Goal: Information Seeking & Learning: Check status

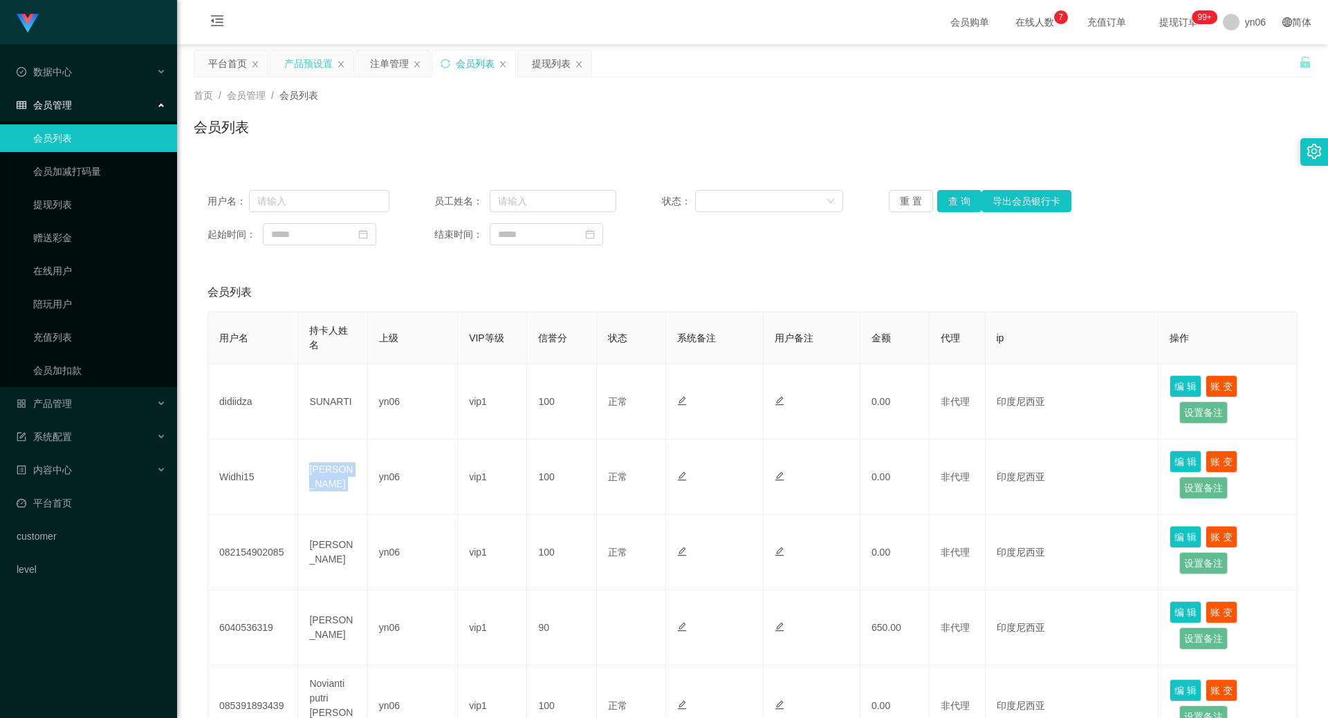
click at [306, 67] on div "产品预设置" at bounding box center [308, 63] width 48 height 26
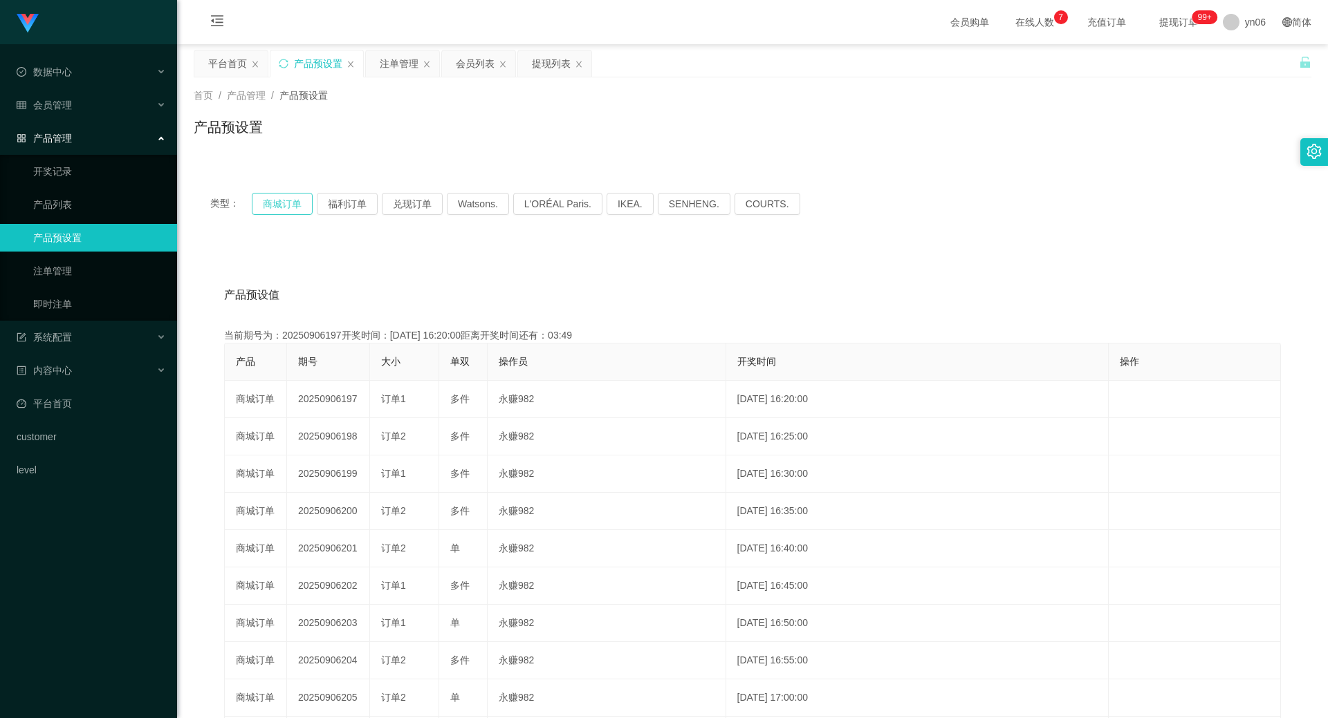
click at [292, 206] on button "商城订单" at bounding box center [282, 204] width 61 height 22
click at [405, 62] on div "注单管理" at bounding box center [399, 63] width 39 height 26
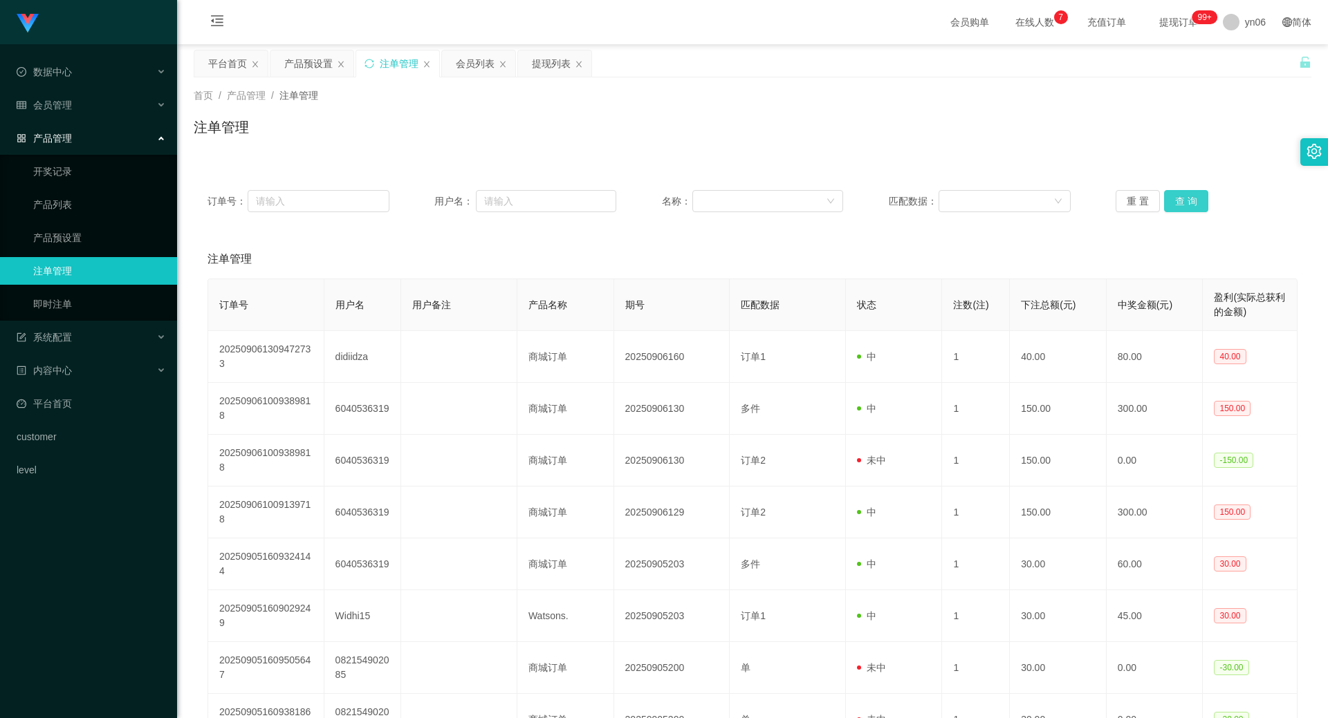
click at [1188, 203] on button "查 询" at bounding box center [1186, 201] width 44 height 22
click at [1187, 203] on button "查 询" at bounding box center [1186, 201] width 44 height 22
click at [1187, 205] on div "重 置 查 询" at bounding box center [1206, 201] width 182 height 22
click at [1187, 205] on button "查 询" at bounding box center [1186, 201] width 44 height 22
click at [1187, 205] on div "重 置 查 询" at bounding box center [1206, 201] width 182 height 22
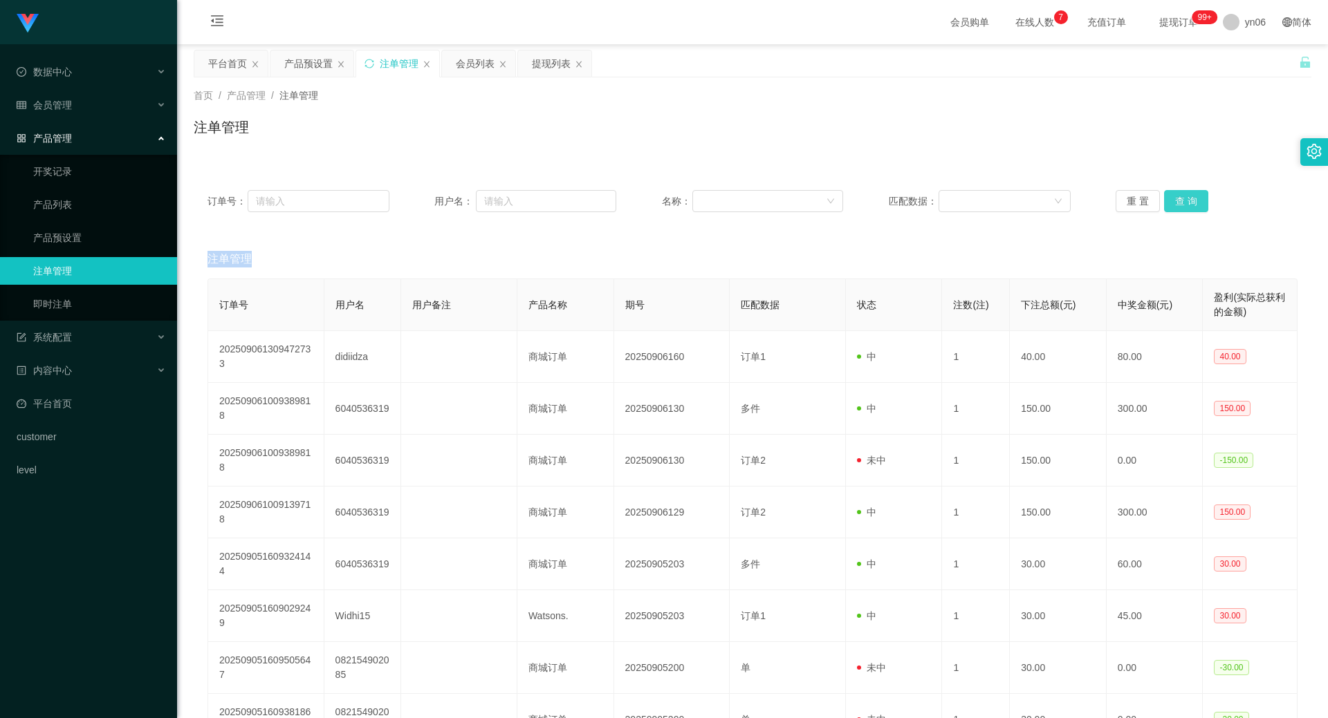
click at [1187, 205] on button "查 询" at bounding box center [1186, 201] width 44 height 22
click at [1187, 205] on div "重 置 查 询" at bounding box center [1206, 201] width 182 height 22
click at [1187, 205] on button "查 询" at bounding box center [1186, 201] width 44 height 22
click at [1169, 205] on button "查 询" at bounding box center [1186, 201] width 44 height 22
click at [1169, 206] on button "查 询" at bounding box center [1193, 201] width 59 height 22
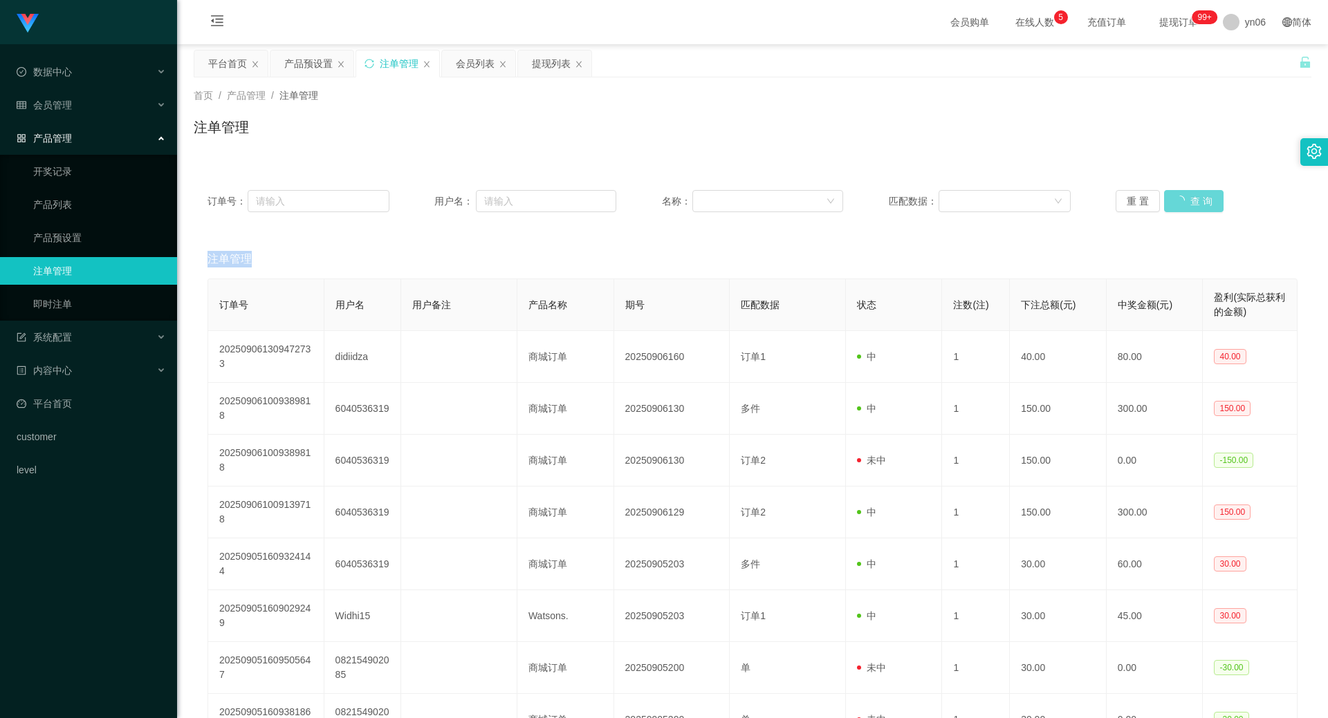
click at [1169, 206] on div "重 置 查 询" at bounding box center [1206, 201] width 182 height 22
click at [1172, 206] on button "查 询" at bounding box center [1193, 201] width 59 height 22
click at [1172, 206] on div "重 置 查 询" at bounding box center [1206, 201] width 182 height 22
click at [1172, 206] on button "查 询" at bounding box center [1193, 201] width 59 height 22
click at [1173, 206] on div "重 置 查 询" at bounding box center [1206, 201] width 182 height 22
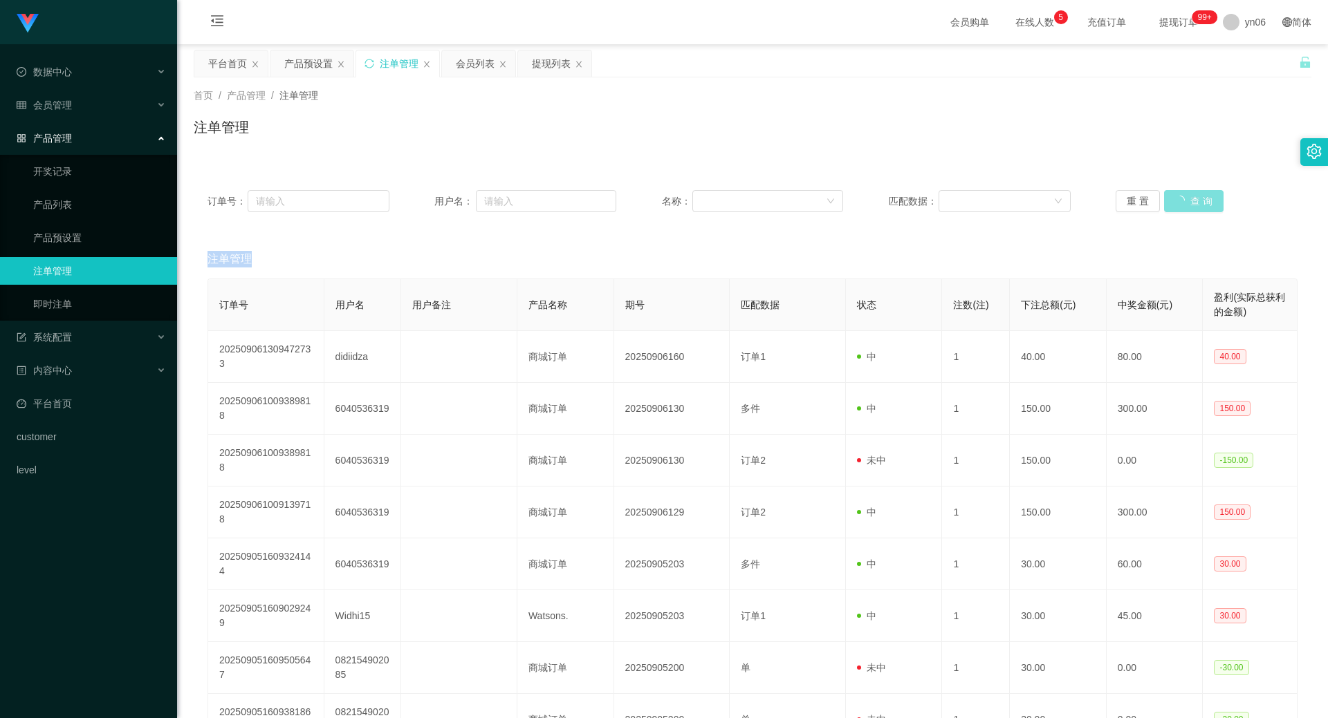
click at [1174, 209] on button "查 询" at bounding box center [1193, 201] width 59 height 22
click at [1174, 208] on div "重 置 查 询" at bounding box center [1206, 201] width 182 height 22
click at [1174, 208] on button "查 询" at bounding box center [1186, 201] width 44 height 22
click at [1175, 207] on div "重 置 查 询" at bounding box center [1206, 201] width 182 height 22
click at [1175, 207] on button "查 询" at bounding box center [1186, 201] width 44 height 22
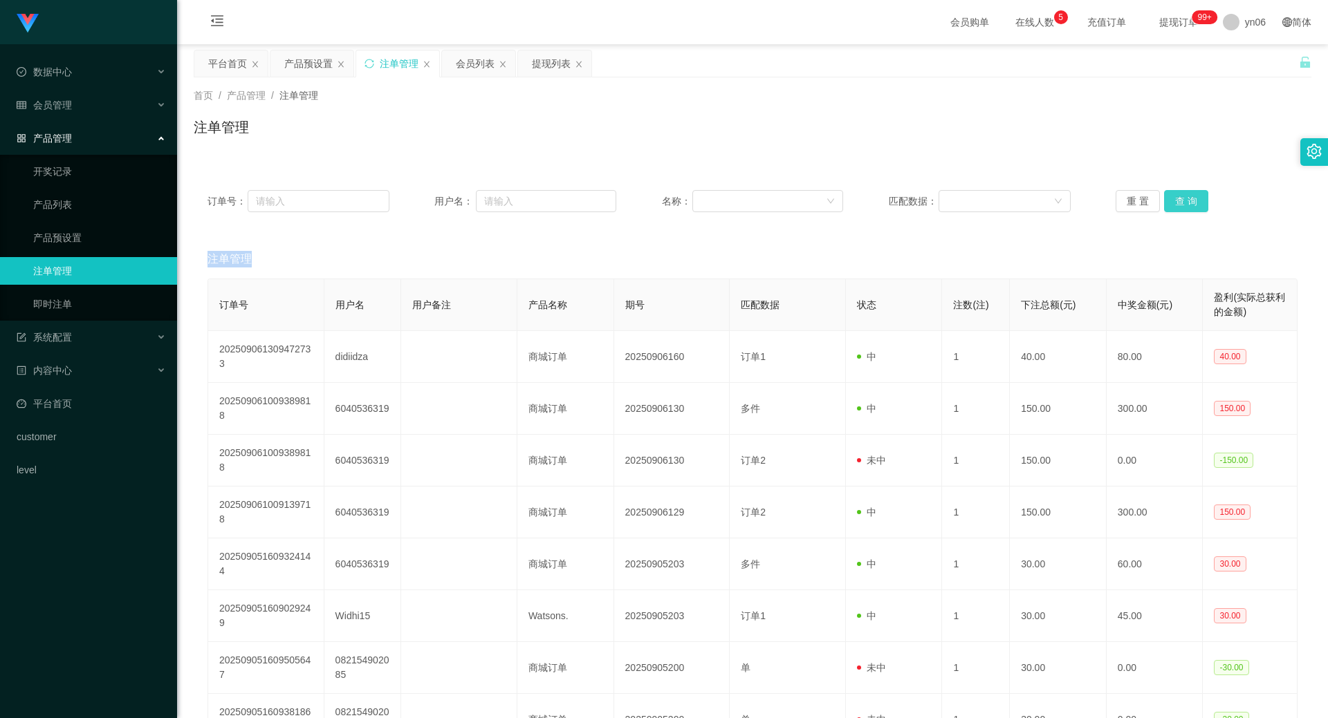
click at [1176, 207] on div "重 置 查 询" at bounding box center [1206, 201] width 182 height 22
click at [1176, 207] on button "查 询" at bounding box center [1186, 201] width 44 height 22
click at [1176, 208] on div "重 置 查 询" at bounding box center [1206, 201] width 182 height 22
click at [1176, 208] on button "查 询" at bounding box center [1186, 201] width 44 height 22
click at [1176, 208] on div "重 置 查 询" at bounding box center [1206, 201] width 182 height 22
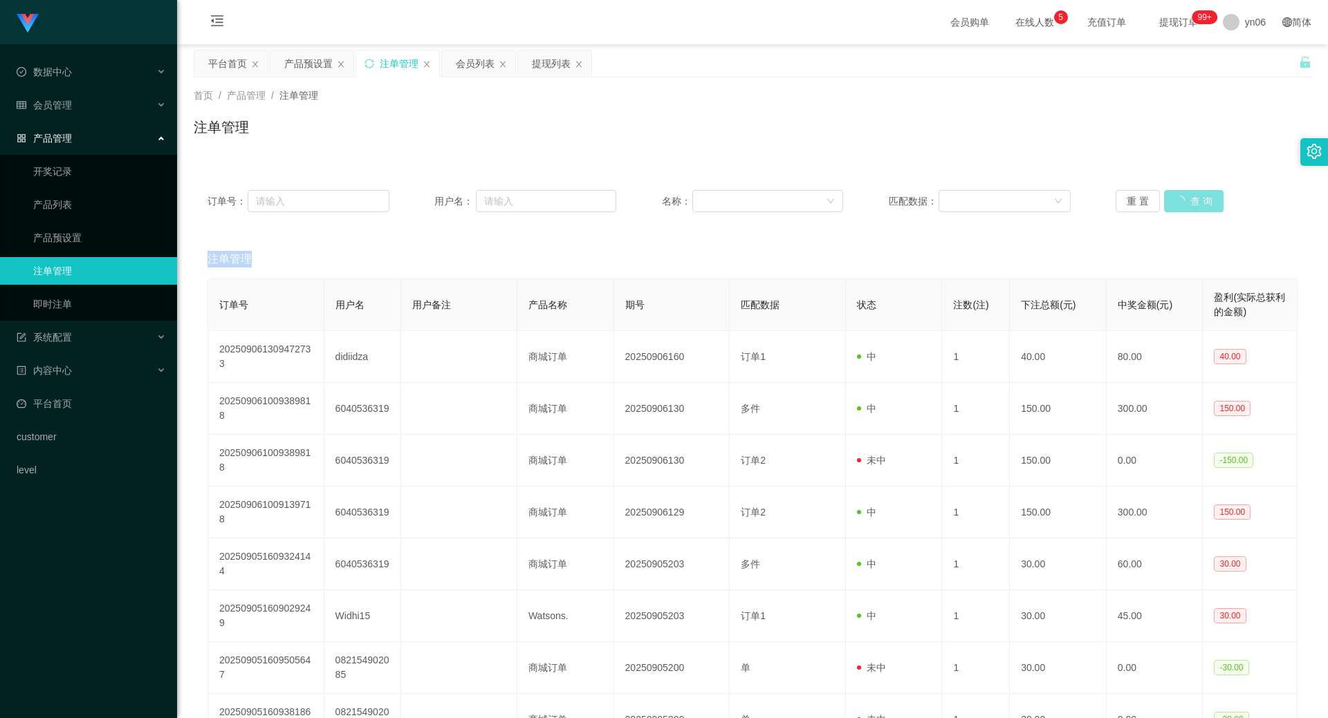
click at [1176, 208] on button "查 询" at bounding box center [1193, 201] width 59 height 22
click at [1179, 203] on div "重 置 查 询" at bounding box center [1206, 201] width 182 height 22
click at [1179, 203] on button "查 询" at bounding box center [1186, 201] width 44 height 22
click at [1179, 203] on div "重 置 查 询" at bounding box center [1206, 201] width 182 height 22
click at [1179, 203] on button "查 询" at bounding box center [1186, 201] width 44 height 22
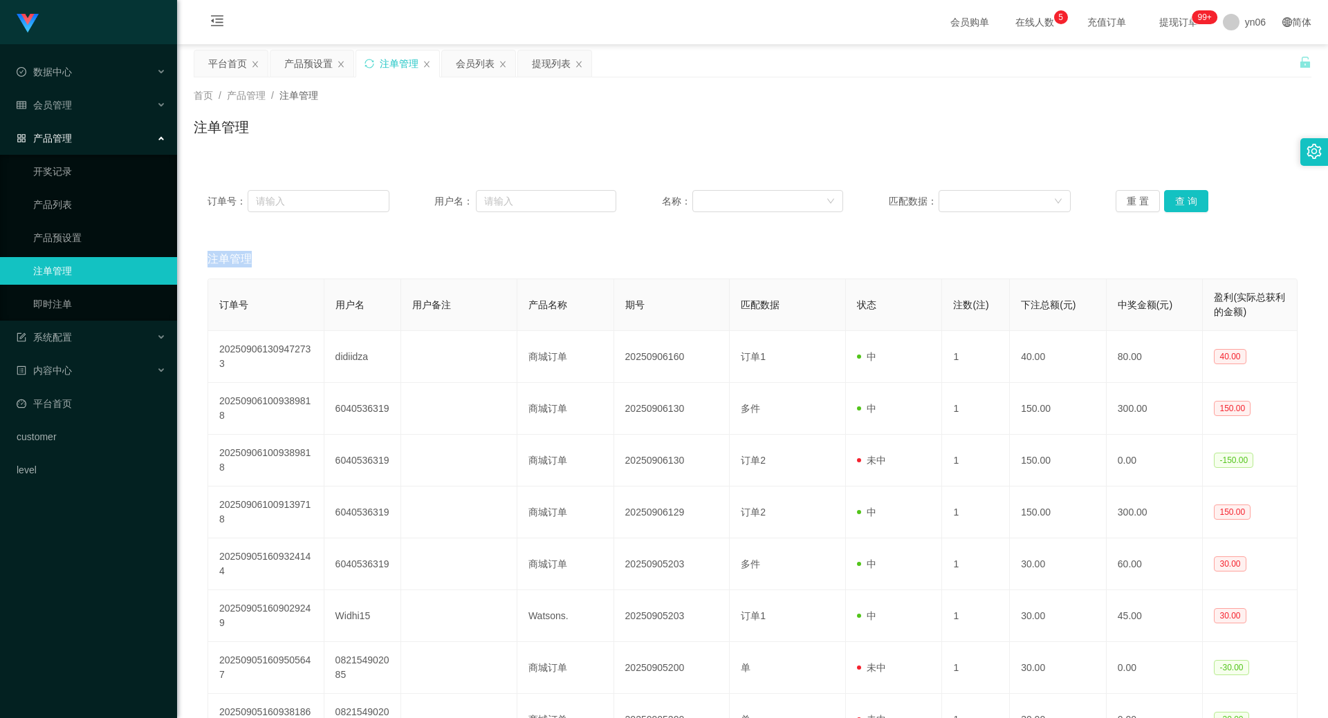
click at [1179, 203] on div "重 置 查 询" at bounding box center [1206, 201] width 182 height 22
click at [1164, 202] on button "查 询" at bounding box center [1186, 201] width 44 height 22
click at [1163, 202] on div "重 置 查 询" at bounding box center [1206, 201] width 182 height 22
click at [1164, 202] on button "查 询" at bounding box center [1193, 201] width 59 height 22
click at [1162, 203] on div "重 置 查 询" at bounding box center [1206, 201] width 182 height 22
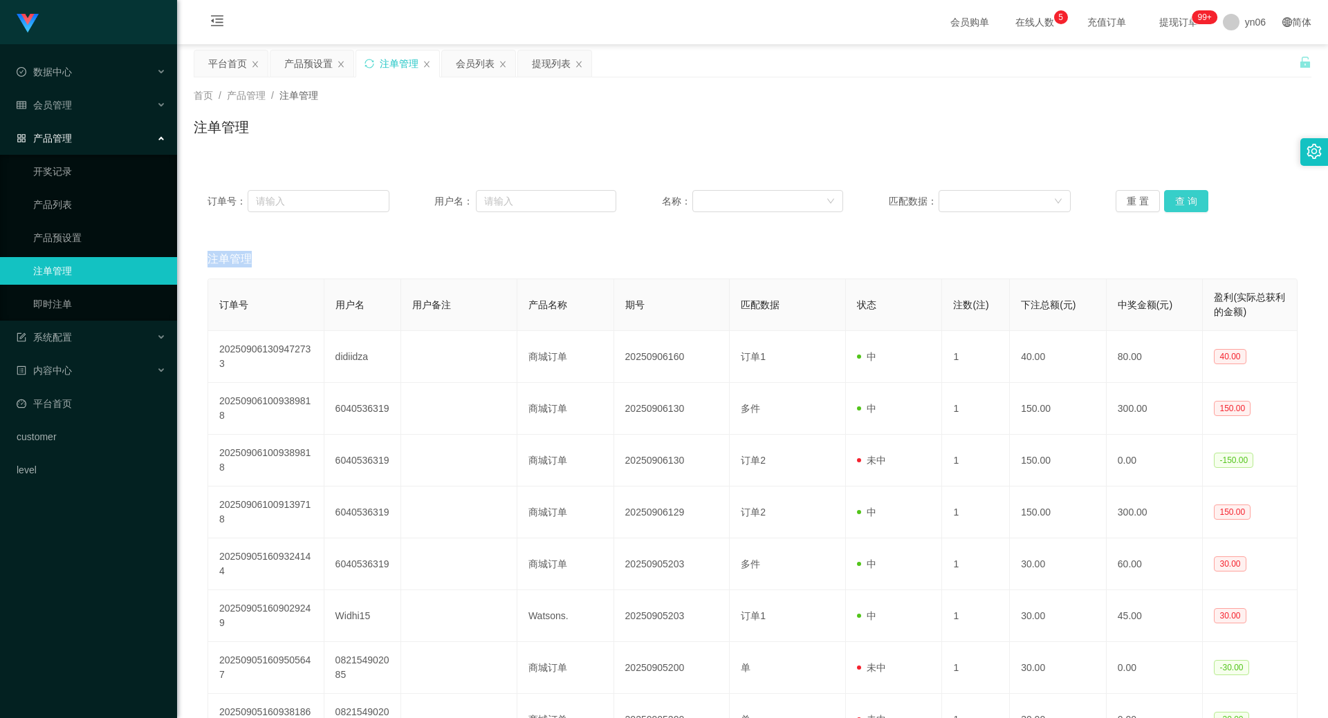
click at [1164, 203] on button "查 询" at bounding box center [1186, 201] width 44 height 22
click at [1193, 204] on button "查 询" at bounding box center [1186, 201] width 44 height 22
click at [1188, 204] on div "重 置 查 询" at bounding box center [1206, 201] width 182 height 22
click at [1188, 204] on button "查 询" at bounding box center [1193, 201] width 59 height 22
click at [1188, 204] on div "重 置 查 询" at bounding box center [1206, 201] width 182 height 22
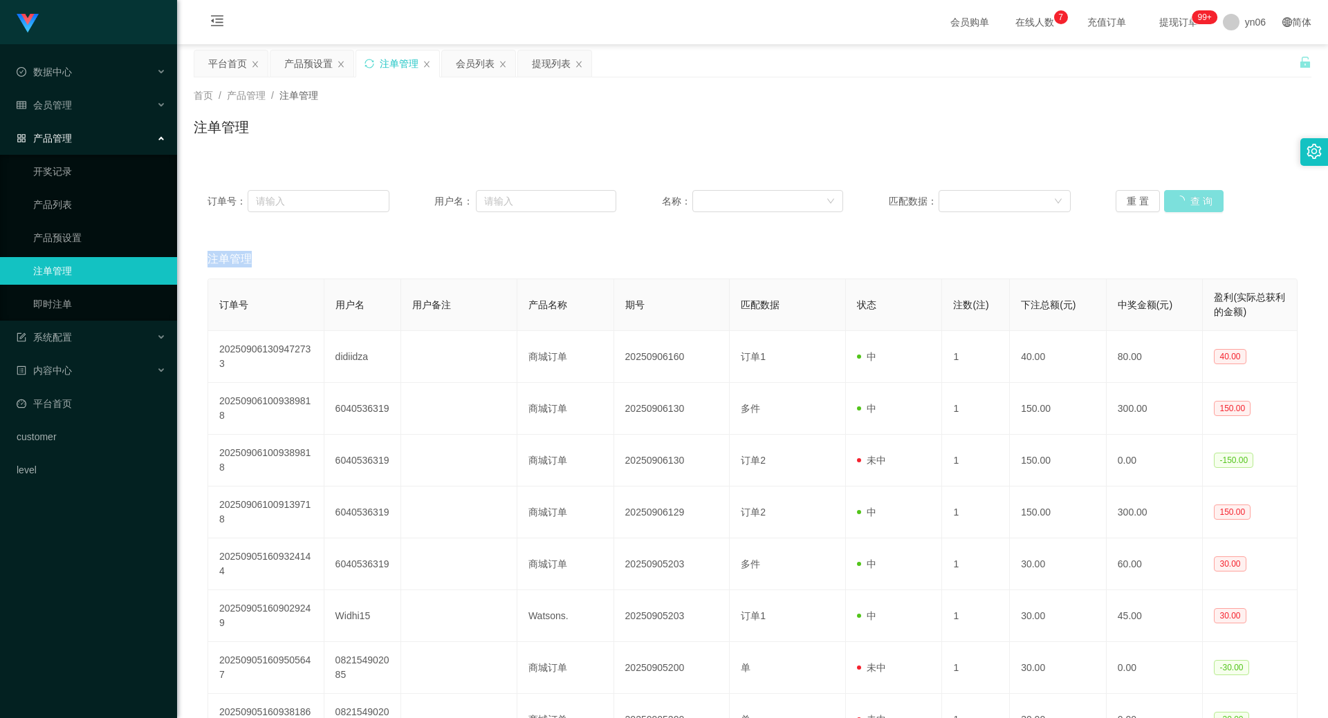
click at [1188, 204] on button "查 询" at bounding box center [1193, 201] width 59 height 22
click at [1188, 204] on div "重 置 查 询" at bounding box center [1206, 201] width 182 height 22
click at [1187, 205] on button "查 询" at bounding box center [1193, 201] width 59 height 22
click at [1184, 202] on button "查 询" at bounding box center [1186, 201] width 44 height 22
click at [1184, 202] on div "重 置 查 询" at bounding box center [1206, 201] width 182 height 22
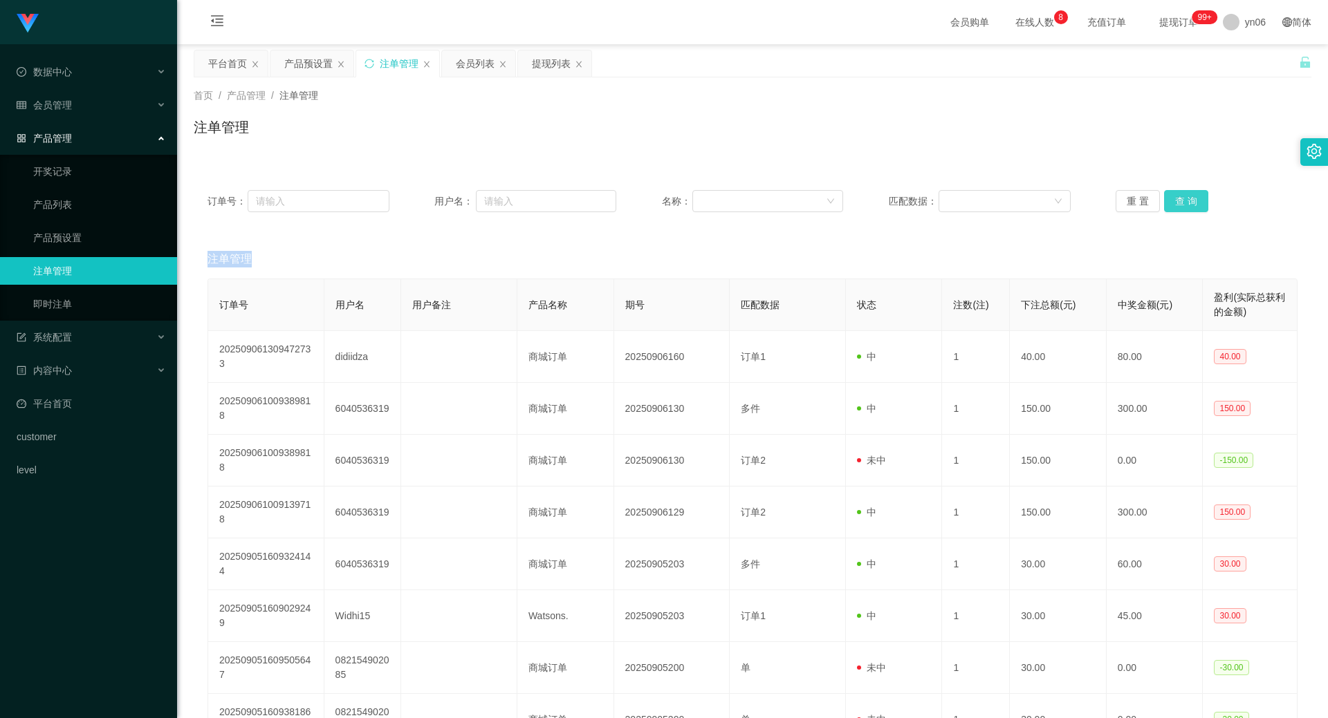
click at [1184, 202] on button "查 询" at bounding box center [1186, 201] width 44 height 22
click at [1184, 203] on div "重 置 查 询" at bounding box center [1206, 201] width 182 height 22
click at [1184, 204] on button "查 询" at bounding box center [1186, 201] width 44 height 22
click at [1184, 204] on div "重 置 查 询" at bounding box center [1206, 201] width 182 height 22
click at [1184, 205] on button "查 询" at bounding box center [1186, 201] width 44 height 22
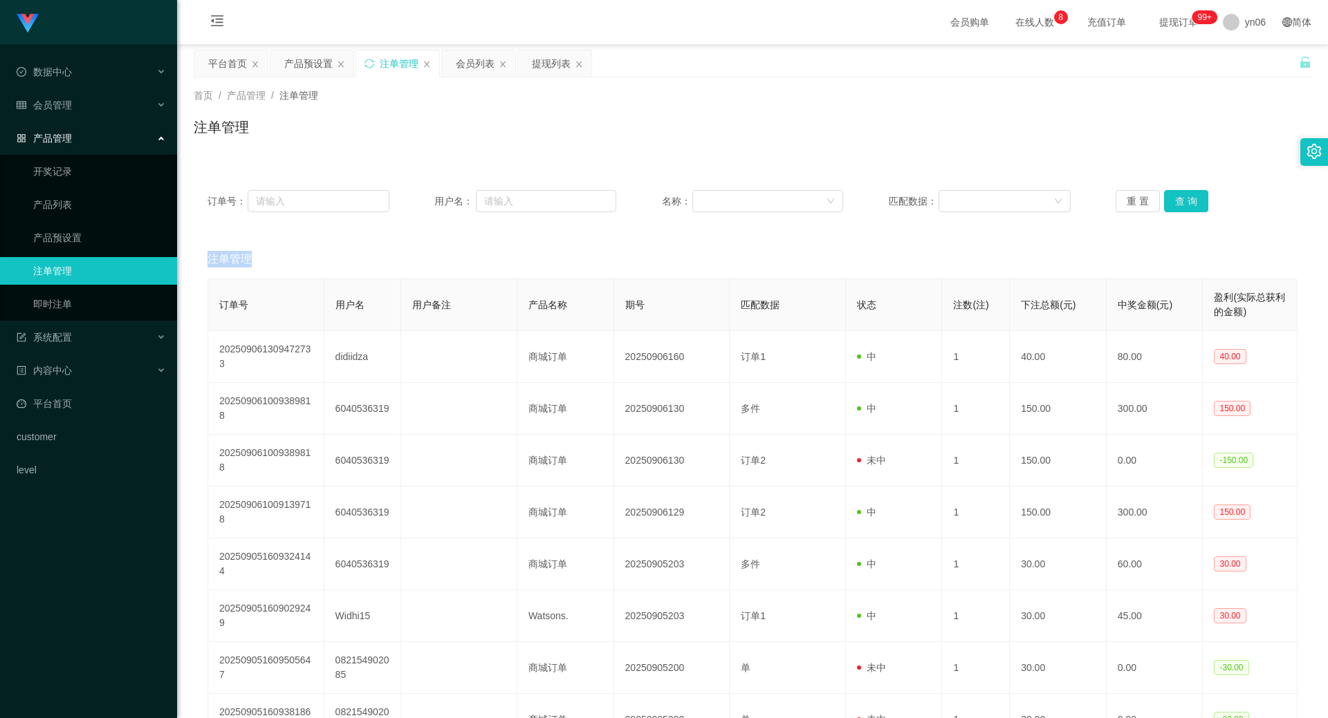
click at [1184, 205] on div "重 置 查 询" at bounding box center [1206, 201] width 182 height 22
click at [1184, 204] on button "查 询" at bounding box center [1186, 201] width 44 height 22
click at [1185, 203] on div "重 置 查 询" at bounding box center [1206, 201] width 182 height 22
click at [1185, 203] on button "查 询" at bounding box center [1186, 201] width 44 height 22
click at [1185, 203] on div "重 置 查 询" at bounding box center [1206, 201] width 182 height 22
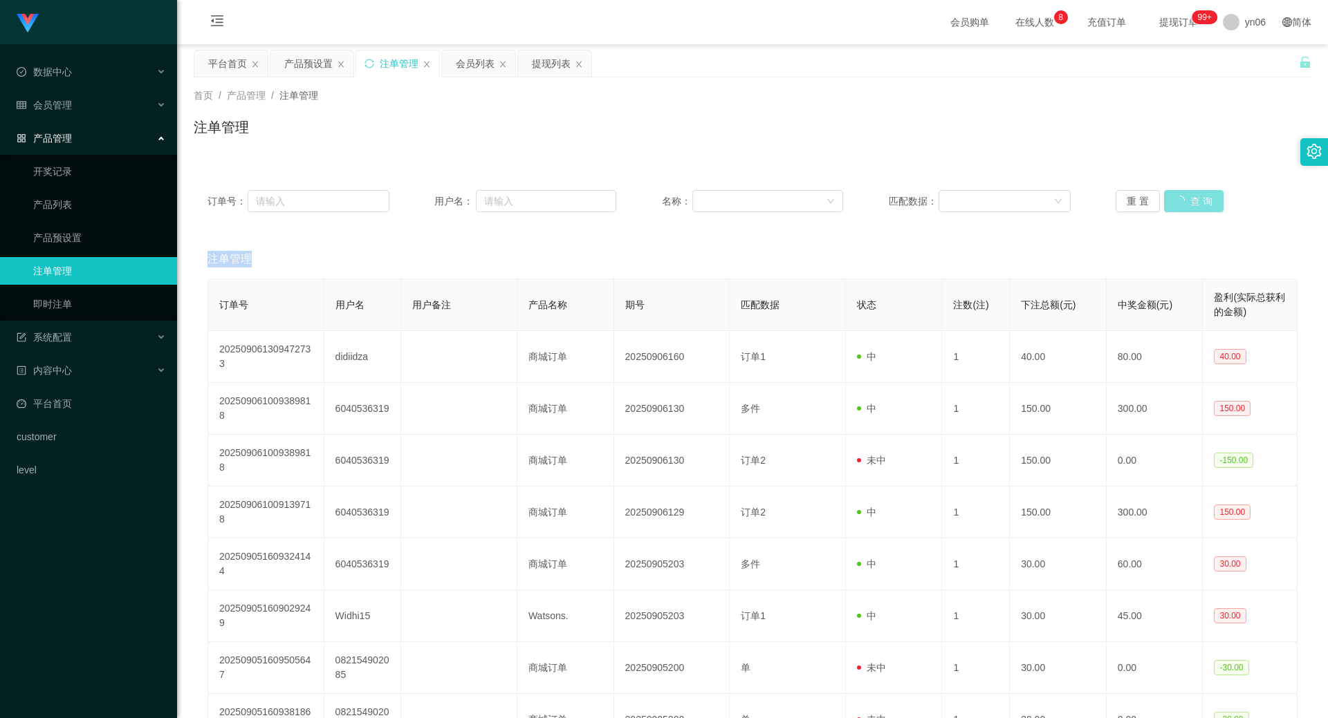
click at [1187, 203] on button "查 询" at bounding box center [1193, 201] width 59 height 22
click at [1187, 204] on div "重 置 查 询" at bounding box center [1206, 201] width 182 height 22
click at [1187, 205] on button "查 询" at bounding box center [1193, 201] width 59 height 22
click at [1187, 205] on div "重 置 查 询" at bounding box center [1206, 201] width 182 height 22
click at [1187, 205] on button "查 询" at bounding box center [1186, 201] width 44 height 22
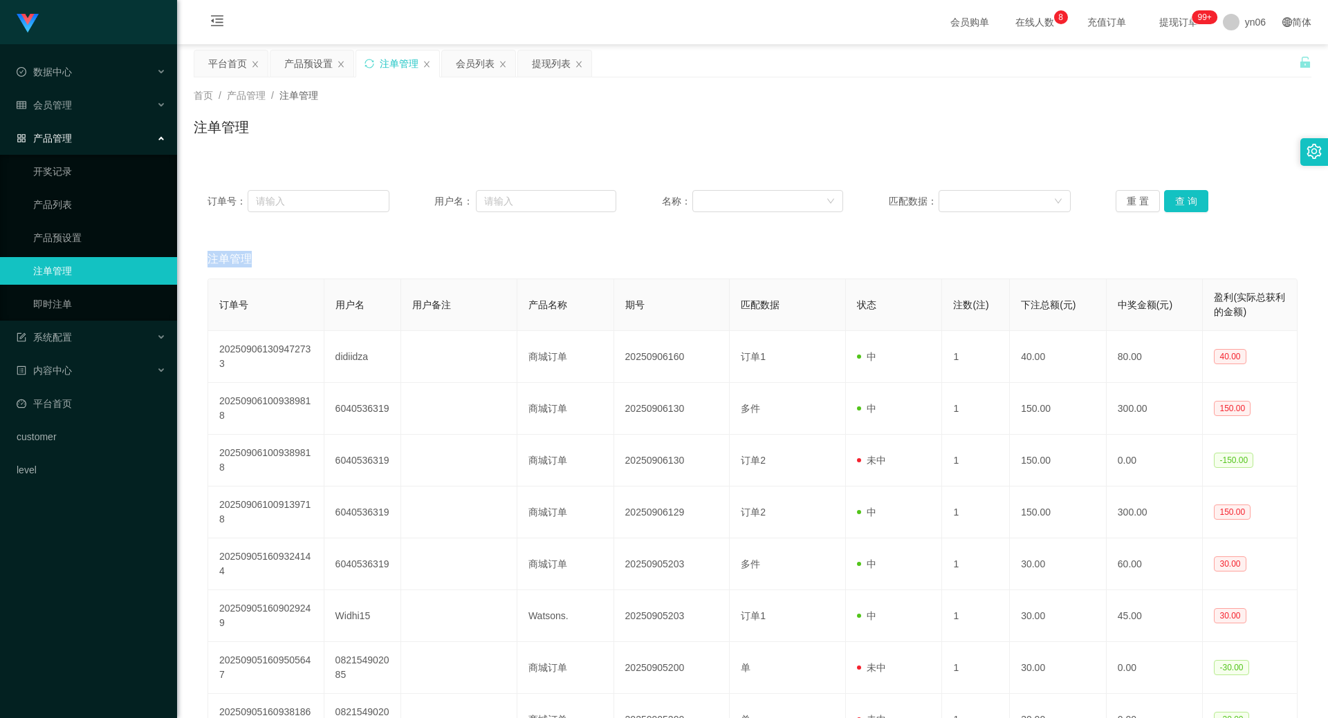
click at [1187, 205] on div "重 置 查 询" at bounding box center [1206, 201] width 182 height 22
click at [1187, 205] on button "查 询" at bounding box center [1186, 201] width 44 height 22
click at [1187, 205] on div "重 置 查 询" at bounding box center [1206, 201] width 182 height 22
click at [1187, 205] on button "查 询" at bounding box center [1186, 201] width 44 height 22
click at [1188, 206] on div "重 置 查 询" at bounding box center [1206, 201] width 182 height 22
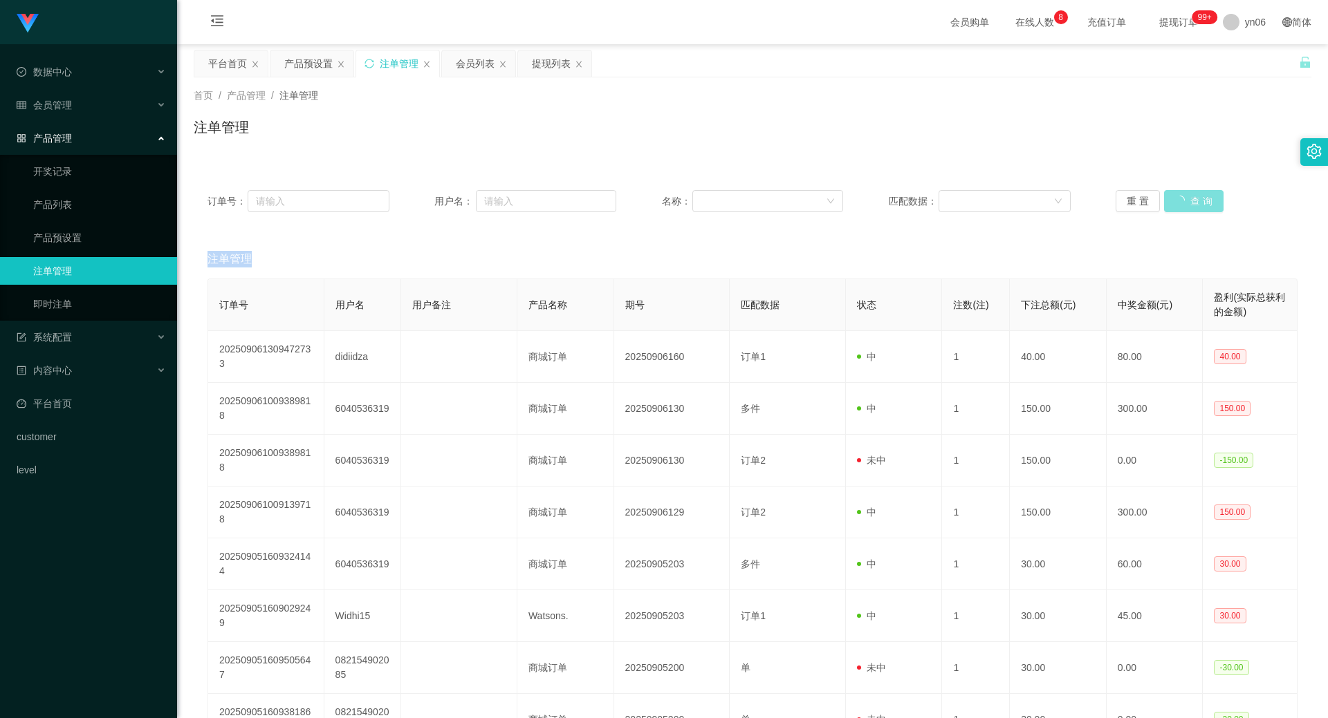
click at [1189, 203] on button "查 询" at bounding box center [1193, 201] width 59 height 22
click at [1189, 203] on div "重 置 查 询" at bounding box center [1206, 201] width 182 height 22
drag, startPoint x: 1189, startPoint y: 203, endPoint x: 1194, endPoint y: 214, distance: 11.8
click at [1193, 212] on button "查 询" at bounding box center [1186, 201] width 44 height 22
click at [1191, 201] on button "查 询" at bounding box center [1186, 201] width 44 height 22
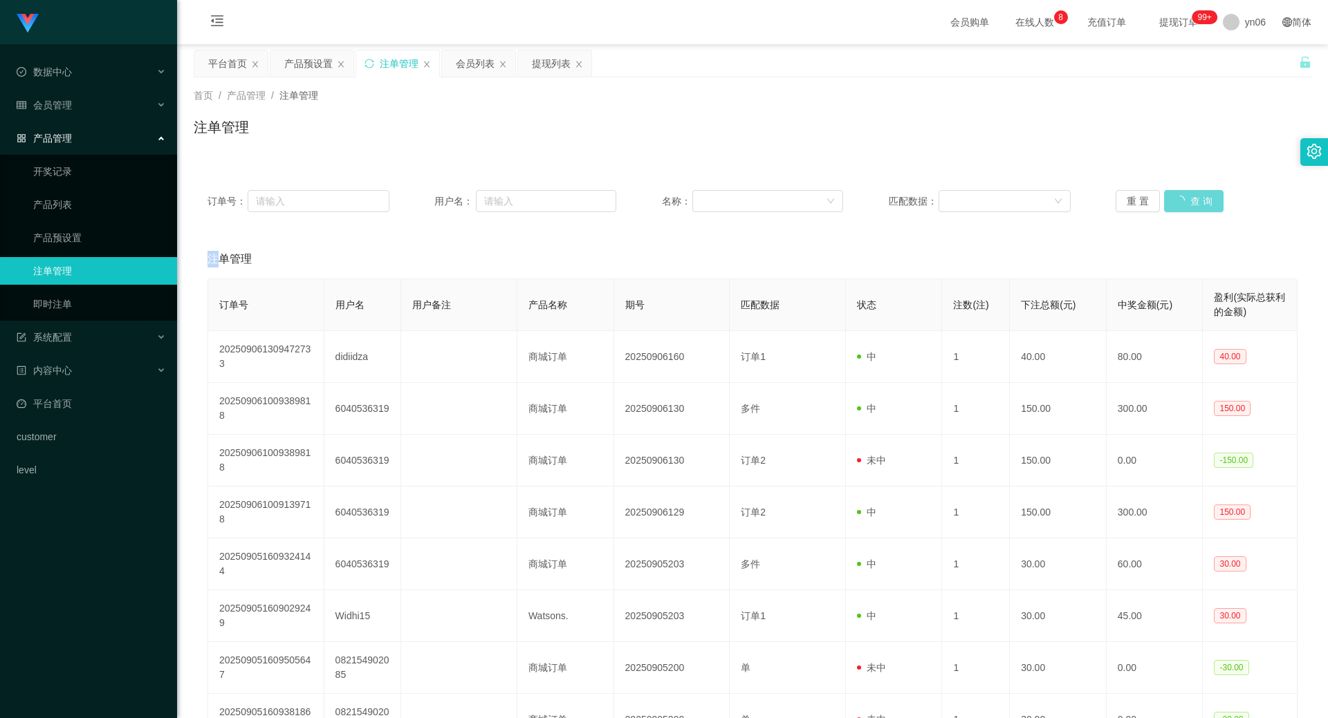
click at [1190, 201] on div "重 置 查 询" at bounding box center [1206, 201] width 182 height 22
click at [1190, 202] on button "查 询" at bounding box center [1186, 201] width 44 height 22
click at [1190, 202] on div "重 置 查 询" at bounding box center [1206, 201] width 182 height 22
click at [1190, 202] on button "查 询" at bounding box center [1186, 201] width 44 height 22
click at [1190, 203] on div "重 置 查 询" at bounding box center [1206, 201] width 182 height 22
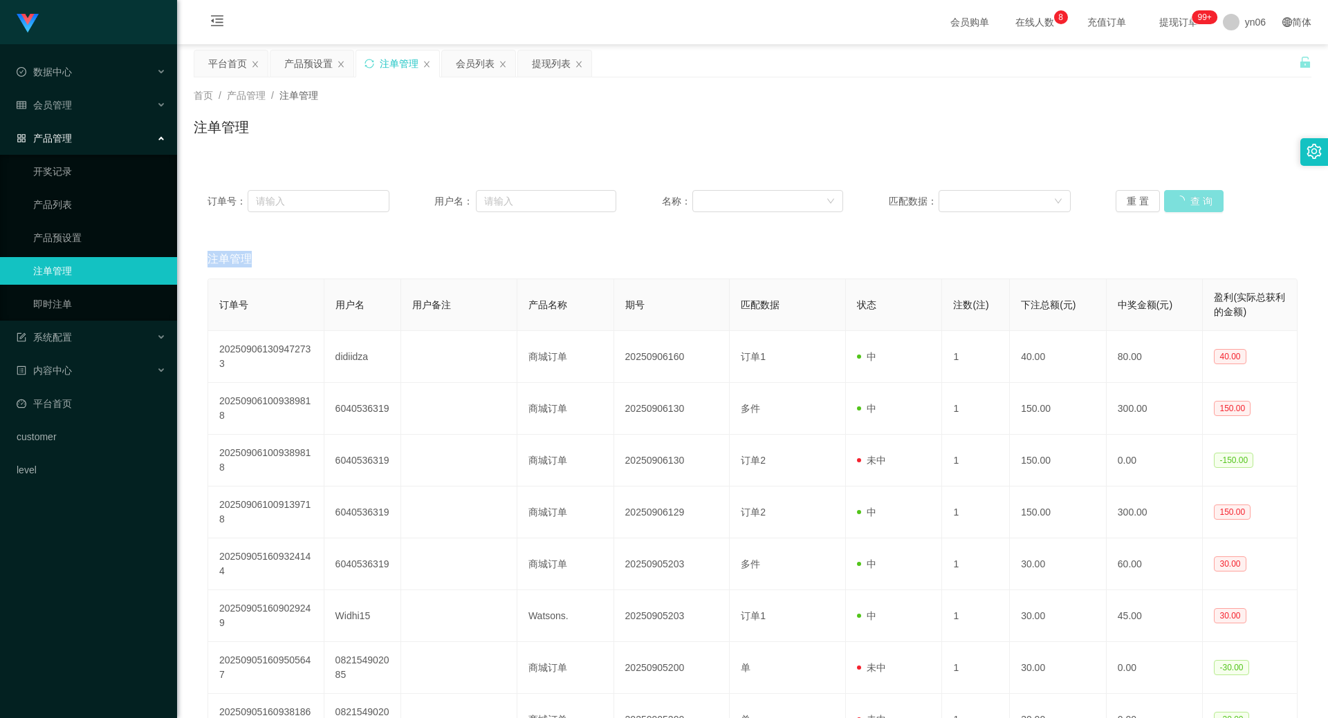
click at [1190, 203] on button "查 询" at bounding box center [1193, 201] width 59 height 22
click at [1190, 203] on div "重 置 查 询" at bounding box center [1206, 201] width 182 height 22
click at [1191, 202] on button "查 询" at bounding box center [1186, 201] width 44 height 22
click at [1191, 202] on div "重 置 查 询" at bounding box center [1206, 201] width 182 height 22
click at [1192, 202] on button "查 询" at bounding box center [1186, 201] width 44 height 22
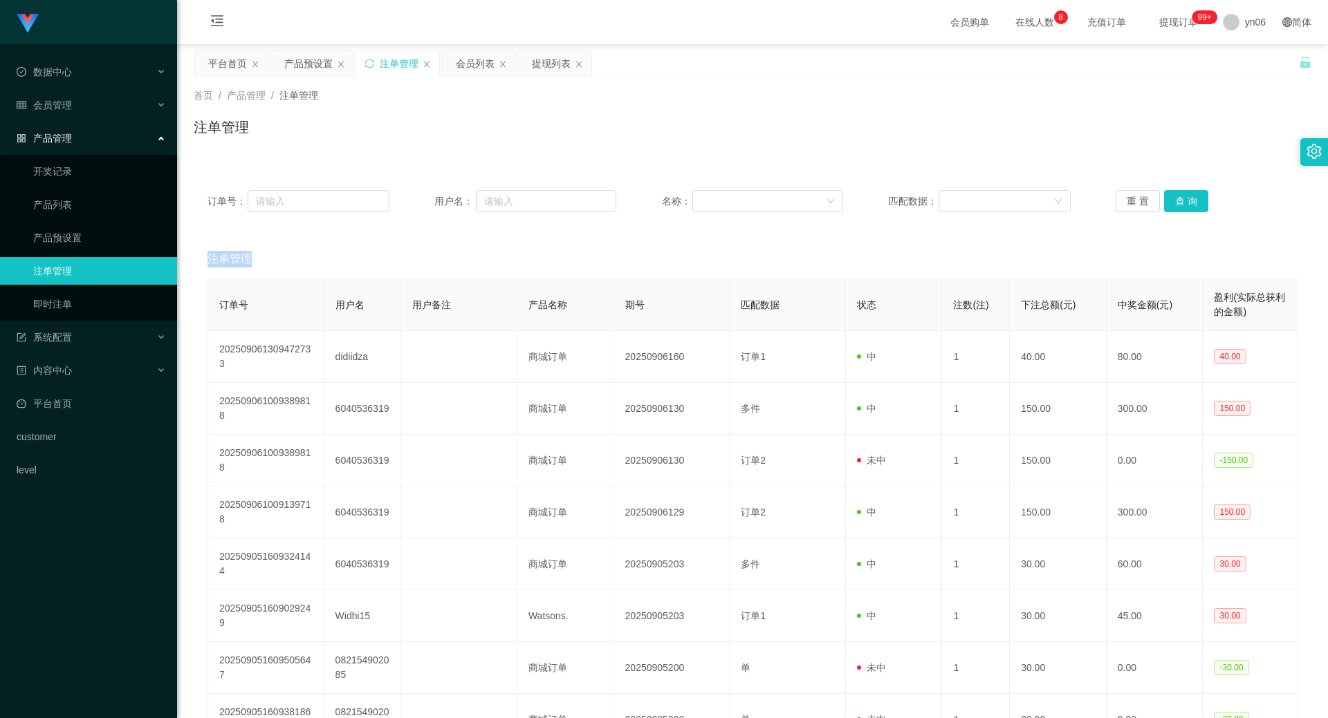
click at [1192, 202] on div "重 置 查 询" at bounding box center [1206, 201] width 182 height 22
click at [1192, 203] on button "查 询" at bounding box center [1186, 201] width 44 height 22
click at [1193, 203] on div "重 置 查 询" at bounding box center [1206, 201] width 182 height 22
click at [1194, 203] on button "查 询" at bounding box center [1193, 201] width 59 height 22
click at [1194, 205] on div "重 置 查 询" at bounding box center [1206, 201] width 182 height 22
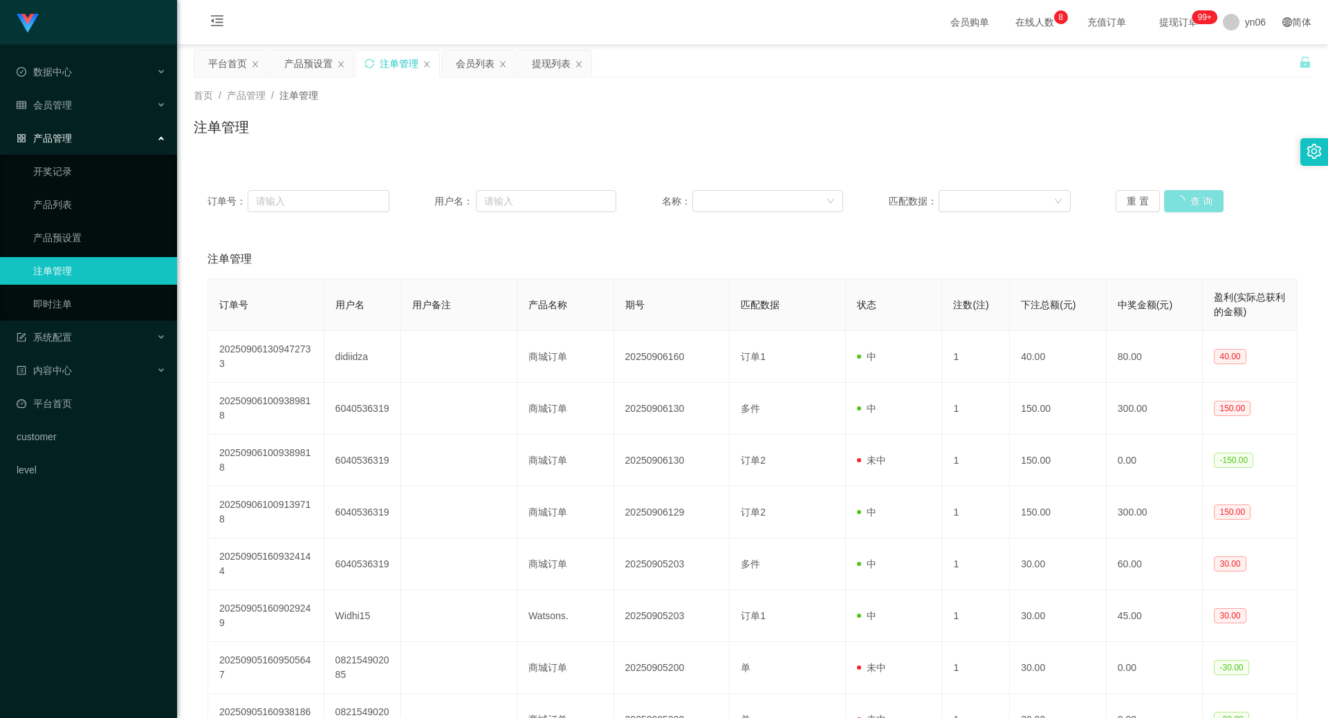
click at [1194, 205] on button "查 询" at bounding box center [1193, 201] width 59 height 22
click at [1173, 203] on button "查 询" at bounding box center [1186, 201] width 44 height 22
click at [1173, 203] on div "重 置 查 询" at bounding box center [1206, 201] width 182 height 22
click at [1173, 203] on button "查 询" at bounding box center [1186, 201] width 44 height 22
click at [1173, 203] on div "重 置 查 询" at bounding box center [1206, 201] width 182 height 22
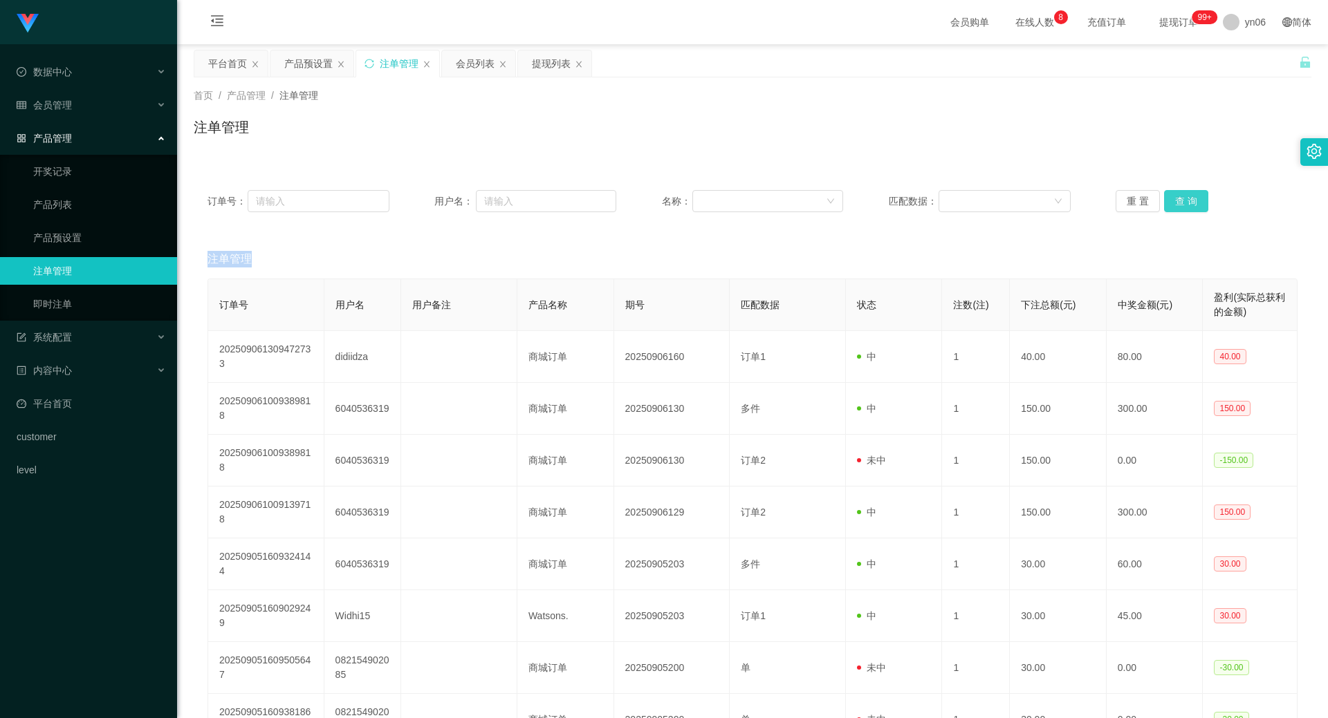
click at [1173, 203] on button "查 询" at bounding box center [1186, 201] width 44 height 22
click at [1173, 203] on div "重 置 查 询" at bounding box center [1206, 201] width 182 height 22
click at [1173, 203] on button "查 询" at bounding box center [1186, 201] width 44 height 22
click at [1173, 203] on div "重 置 查 询" at bounding box center [1206, 201] width 182 height 22
click at [1173, 203] on button "查 询" at bounding box center [1193, 201] width 59 height 22
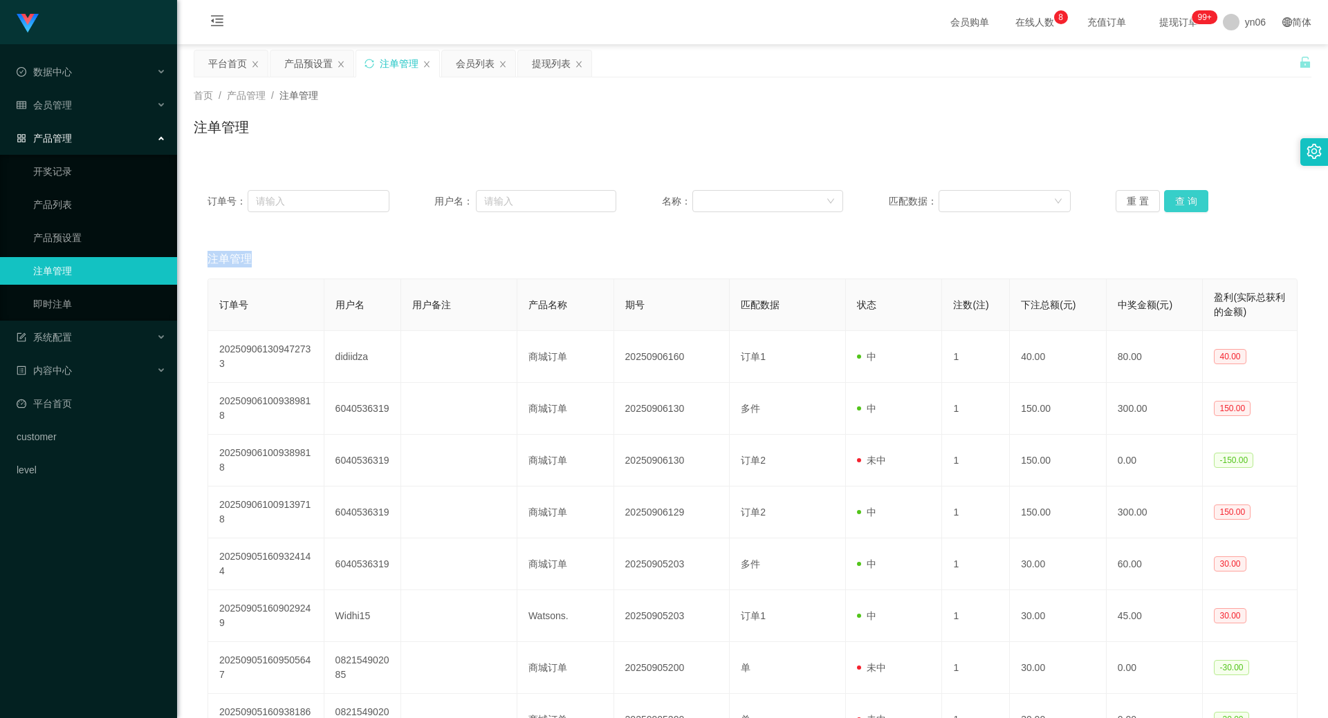
click at [1189, 208] on button "查 询" at bounding box center [1186, 201] width 44 height 22
click at [1185, 201] on button "查 询" at bounding box center [1186, 201] width 44 height 22
click at [1185, 201] on div "重 置 查 询" at bounding box center [1206, 201] width 182 height 22
click at [1185, 201] on button "查 询" at bounding box center [1193, 201] width 59 height 22
click at [1185, 201] on div "重 置 查 询" at bounding box center [1206, 201] width 182 height 22
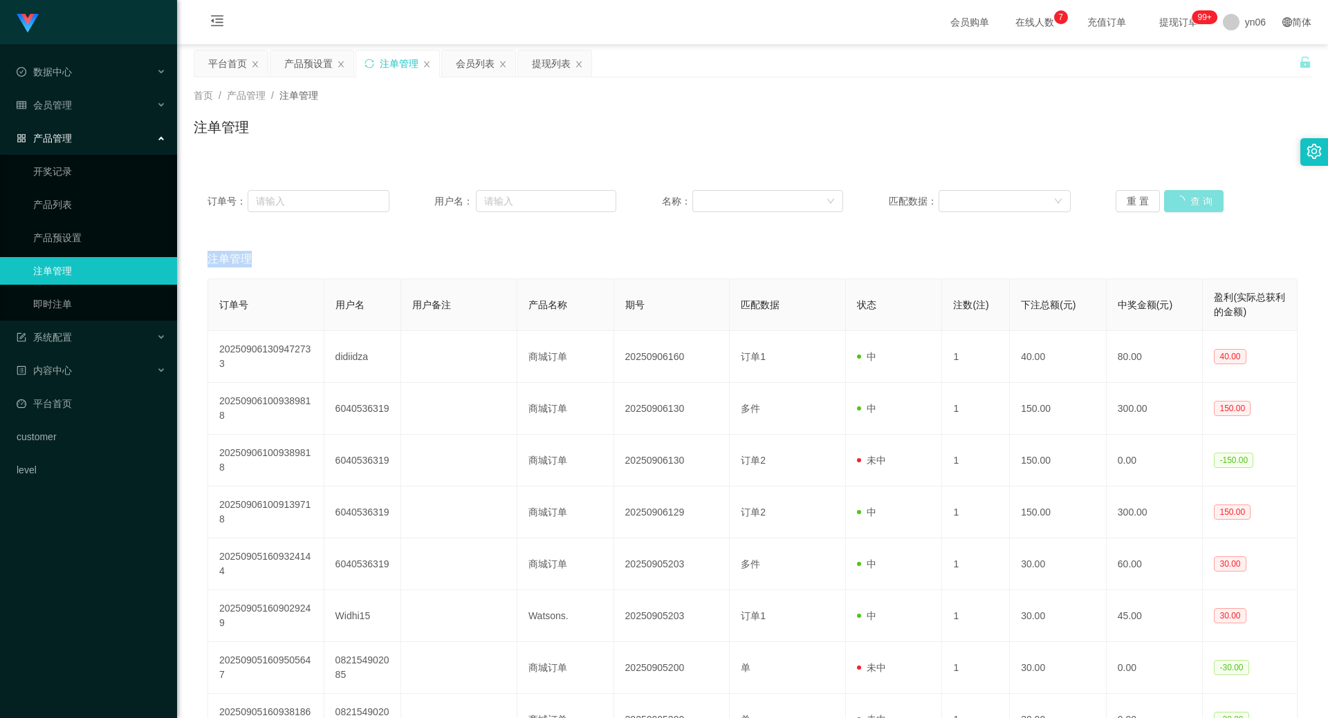
click at [1185, 201] on button "查 询" at bounding box center [1193, 201] width 59 height 22
click at [1176, 210] on button "查 询" at bounding box center [1186, 201] width 44 height 22
click at [1172, 210] on div "重 置 查 询" at bounding box center [1206, 201] width 182 height 22
click at [1172, 210] on button "查 询" at bounding box center [1186, 201] width 44 height 22
click at [1172, 210] on div "重 置 查 询" at bounding box center [1206, 201] width 182 height 22
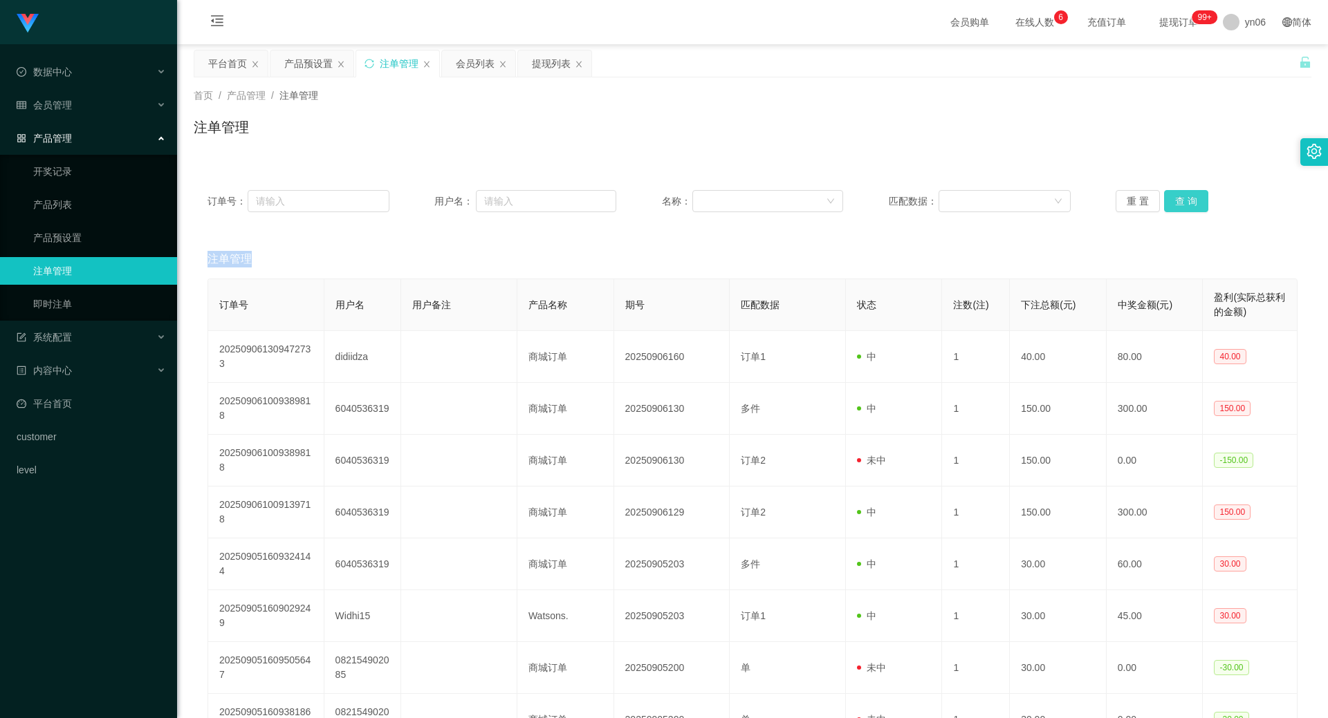
click at [1186, 203] on button "查 询" at bounding box center [1186, 201] width 44 height 22
click at [1180, 198] on button "查 询" at bounding box center [1186, 201] width 44 height 22
click at [1180, 198] on div "重 置 查 询" at bounding box center [1206, 201] width 182 height 22
click at [1180, 198] on button "查 询" at bounding box center [1186, 201] width 44 height 22
click at [1180, 198] on div "重 置 查 询" at bounding box center [1206, 201] width 182 height 22
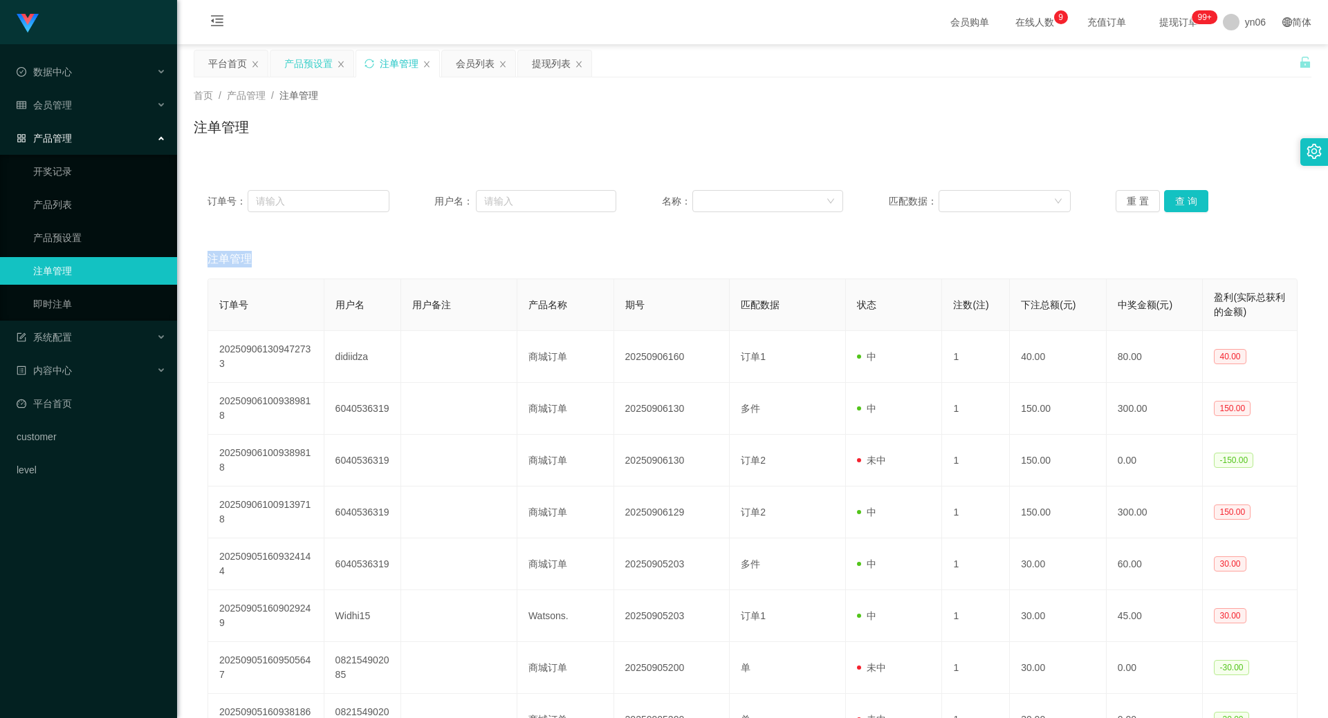
click at [311, 65] on div "产品预设置" at bounding box center [308, 63] width 48 height 26
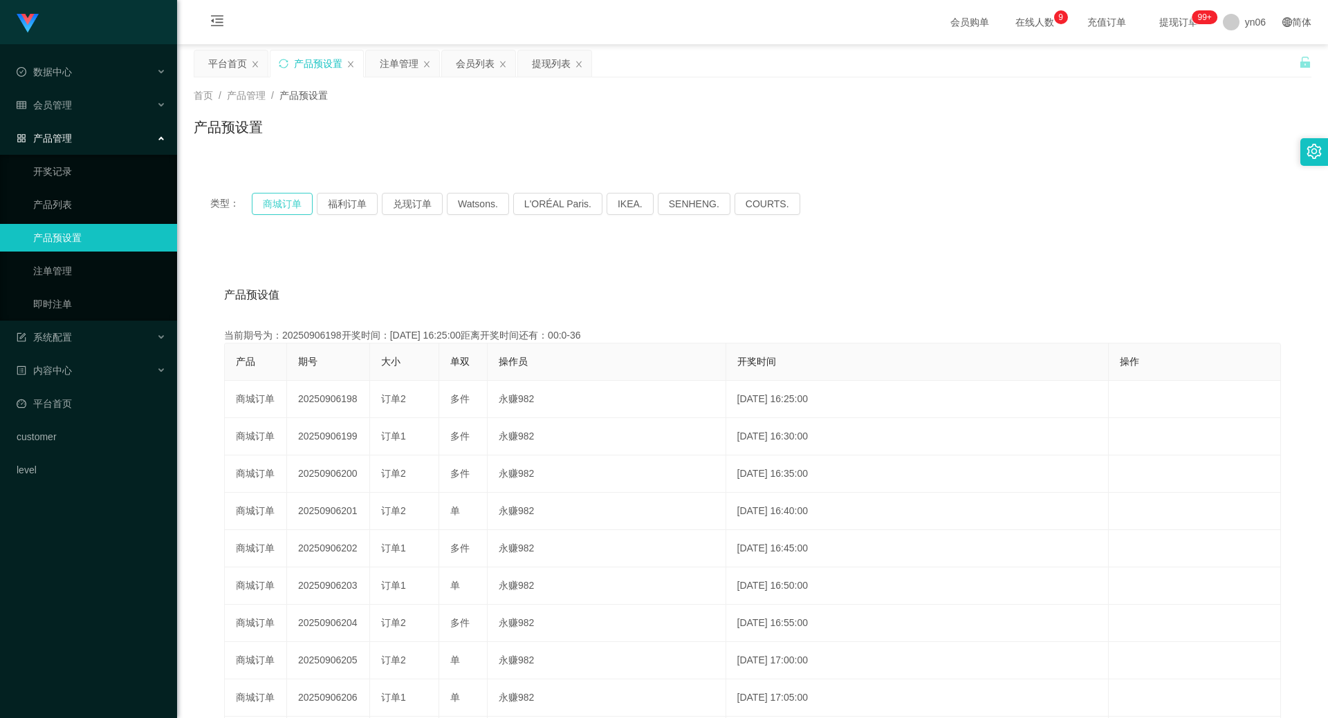
click at [285, 209] on button "商城订单" at bounding box center [282, 204] width 61 height 22
drag, startPoint x: 392, startPoint y: 57, endPoint x: 399, endPoint y: 60, distance: 7.7
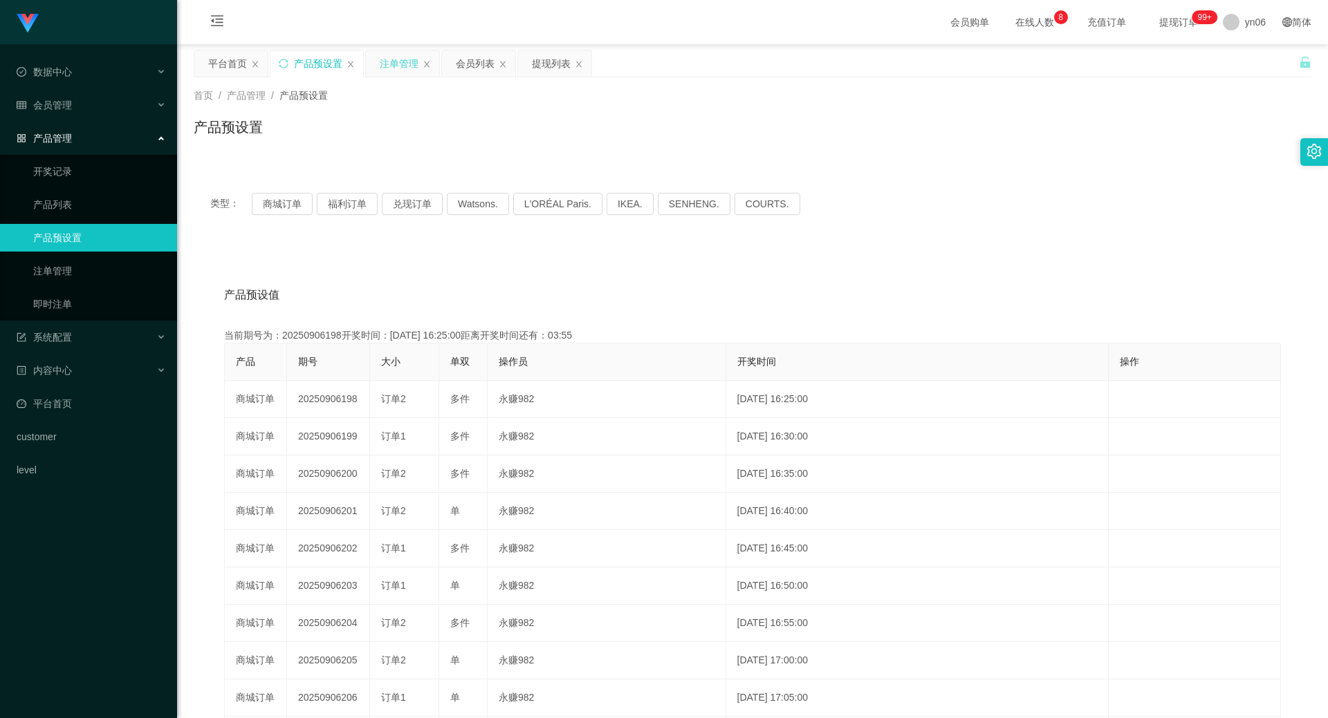
click at [391, 57] on div "注单管理" at bounding box center [399, 63] width 39 height 26
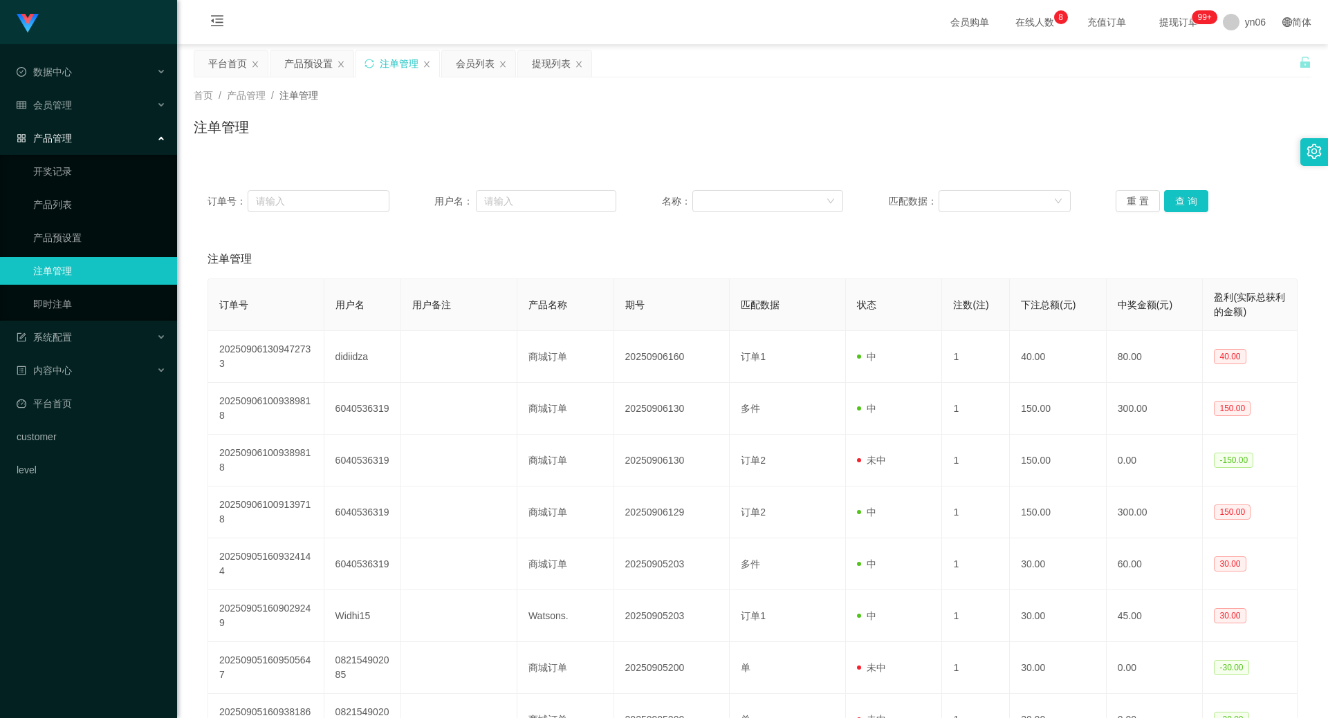
click at [1182, 187] on div "订单号： 用户名： 名称： 匹配数据： 重 置 查 询" at bounding box center [752, 201] width 1117 height 50
click at [1185, 200] on button "查 询" at bounding box center [1186, 201] width 44 height 22
click at [1185, 200] on div "重 置 查 询" at bounding box center [1206, 201] width 182 height 22
click at [1185, 200] on button "查 询" at bounding box center [1186, 201] width 44 height 22
click at [1185, 200] on div "重 置 查 询" at bounding box center [1206, 201] width 182 height 22
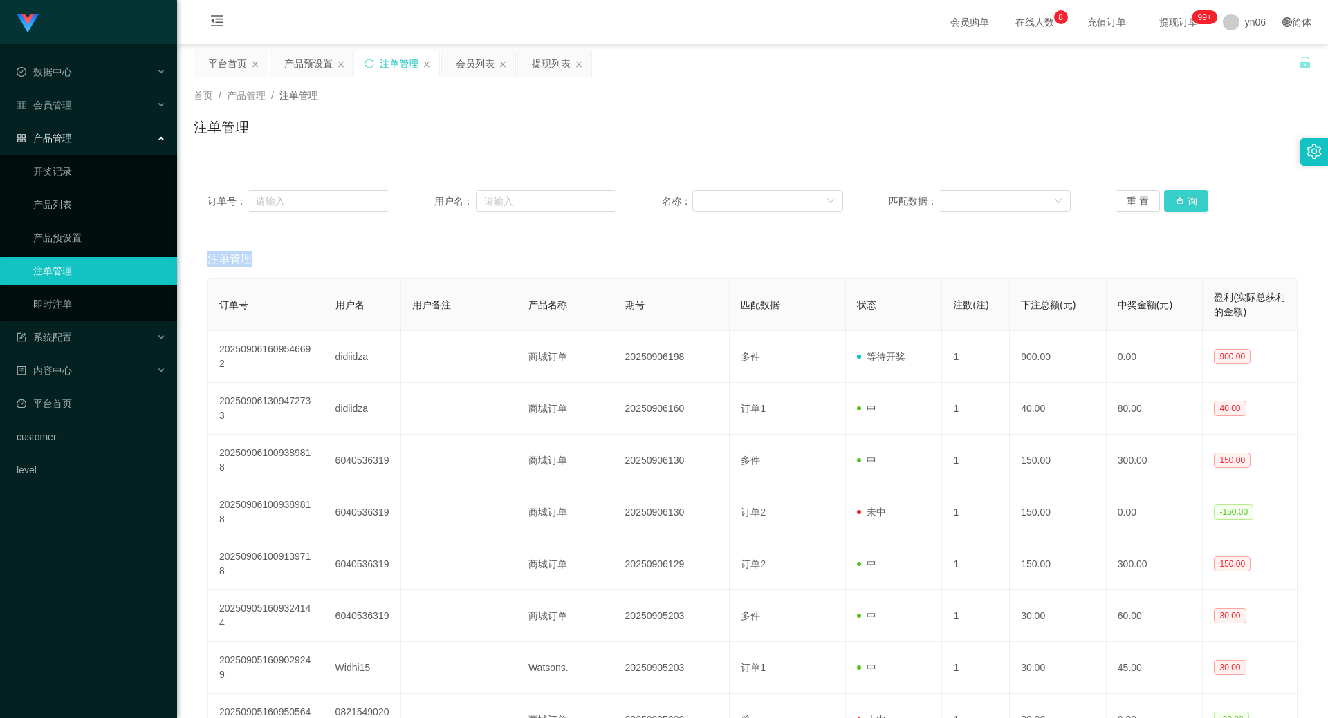
click at [1185, 200] on button "查 询" at bounding box center [1186, 201] width 44 height 22
click at [1189, 210] on button "查 询" at bounding box center [1186, 201] width 44 height 22
click at [1190, 200] on button "查 询" at bounding box center [1193, 201] width 59 height 22
click at [1190, 200] on div "重 置 查 询" at bounding box center [1206, 201] width 182 height 22
click at [1190, 200] on button "查 询" at bounding box center [1193, 201] width 59 height 22
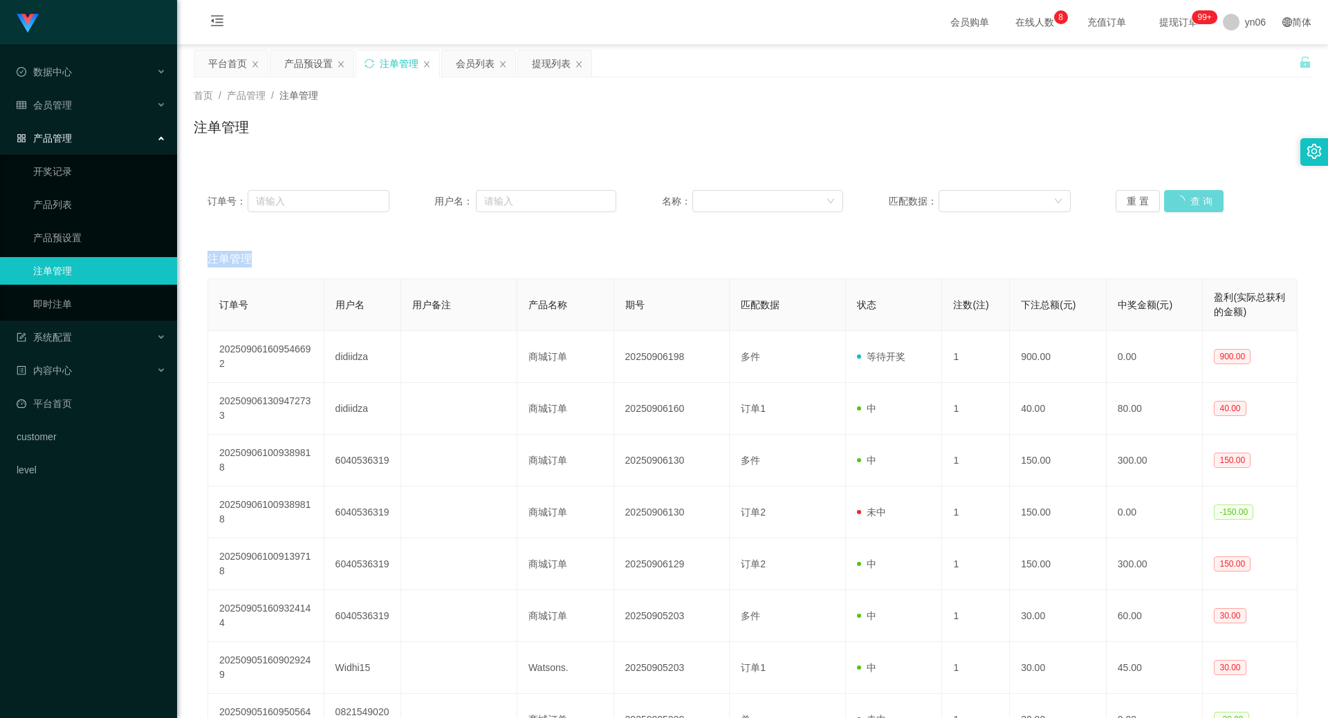
click at [1190, 200] on div "重 置 查 询" at bounding box center [1206, 201] width 182 height 22
click at [1177, 204] on button "查 询" at bounding box center [1186, 201] width 44 height 22
click at [1177, 204] on div "重 置 查 询" at bounding box center [1206, 201] width 182 height 22
click at [1177, 204] on button "查 询" at bounding box center [1186, 201] width 44 height 22
click at [1177, 204] on div "重 置 查 询" at bounding box center [1206, 201] width 182 height 22
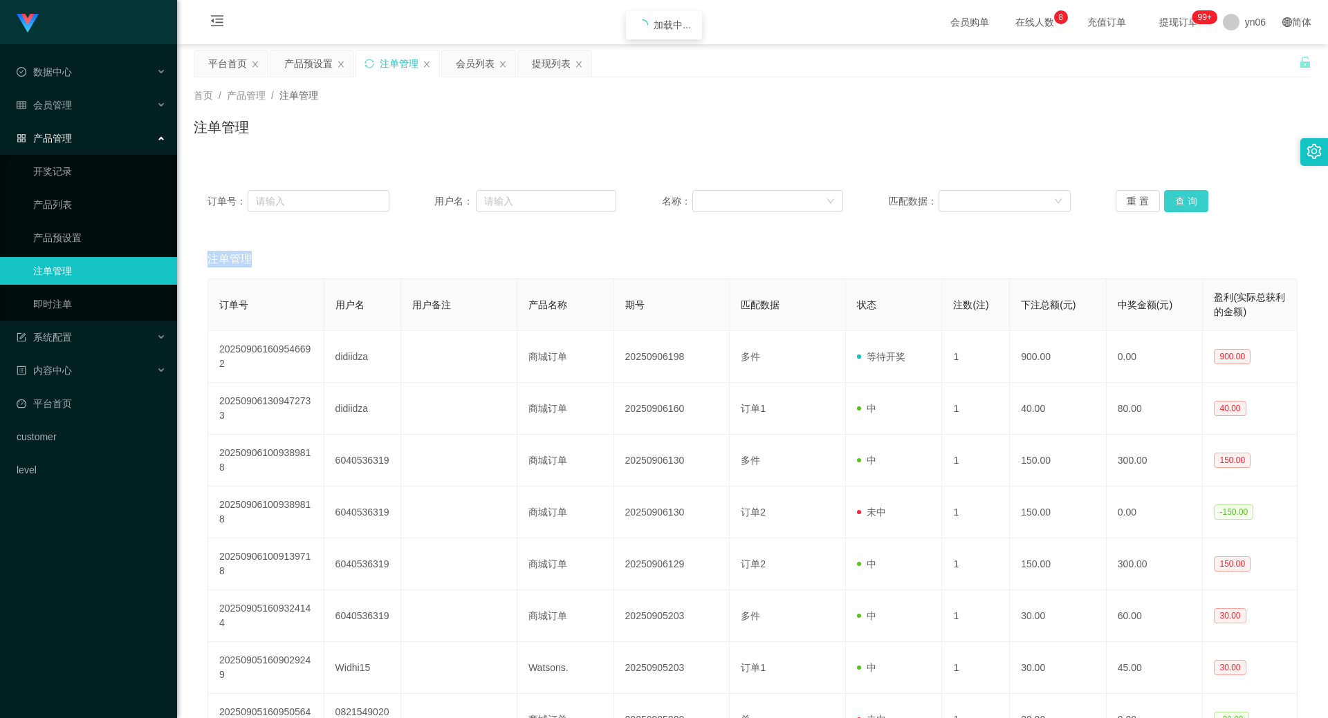
click at [1177, 204] on button "查 询" at bounding box center [1186, 201] width 44 height 22
click at [1177, 204] on div "重 置 查 询" at bounding box center [1206, 201] width 182 height 22
click at [1177, 203] on div "重 置 查 询" at bounding box center [1206, 201] width 182 height 22
click at [1177, 203] on button "查 询" at bounding box center [1186, 201] width 44 height 22
click at [1177, 203] on div "重 置 查 询" at bounding box center [1206, 201] width 182 height 22
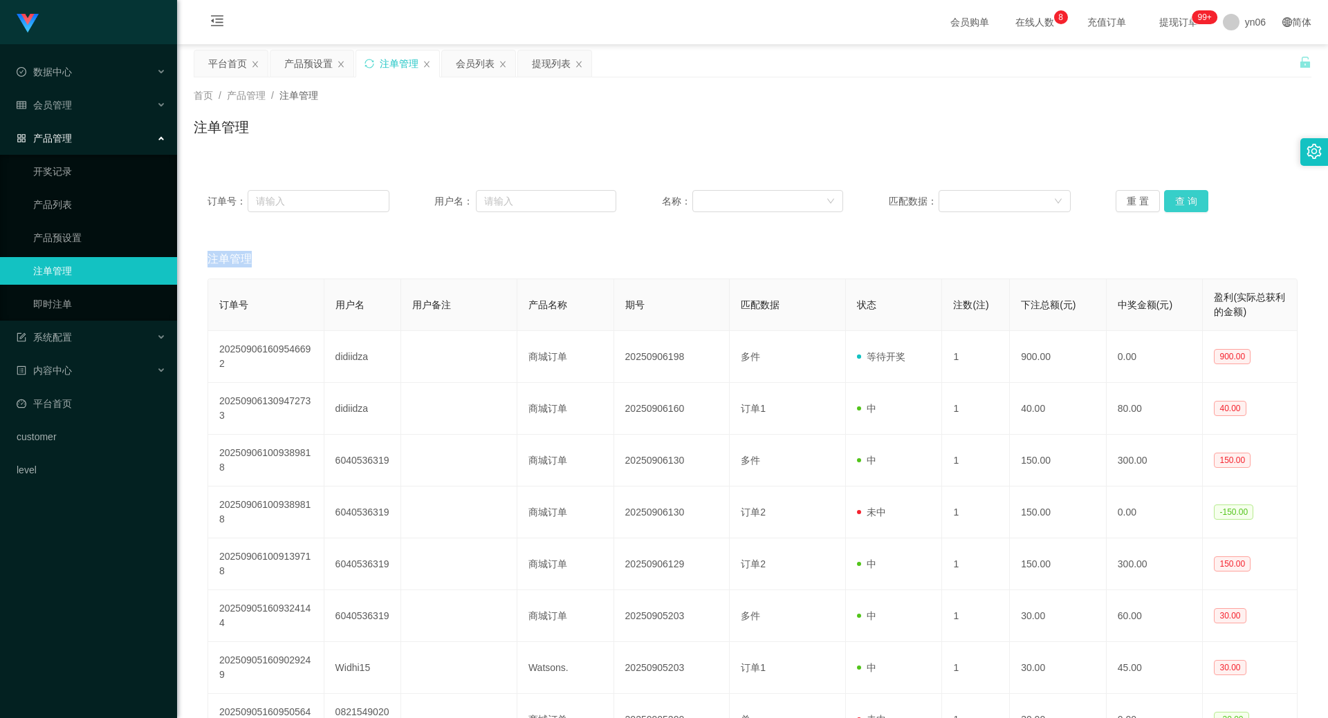
click at [1187, 205] on button "查 询" at bounding box center [1186, 201] width 44 height 22
click at [1186, 205] on div "重 置 查 询" at bounding box center [1206, 201] width 182 height 22
click at [1186, 205] on button "查 询" at bounding box center [1186, 201] width 44 height 22
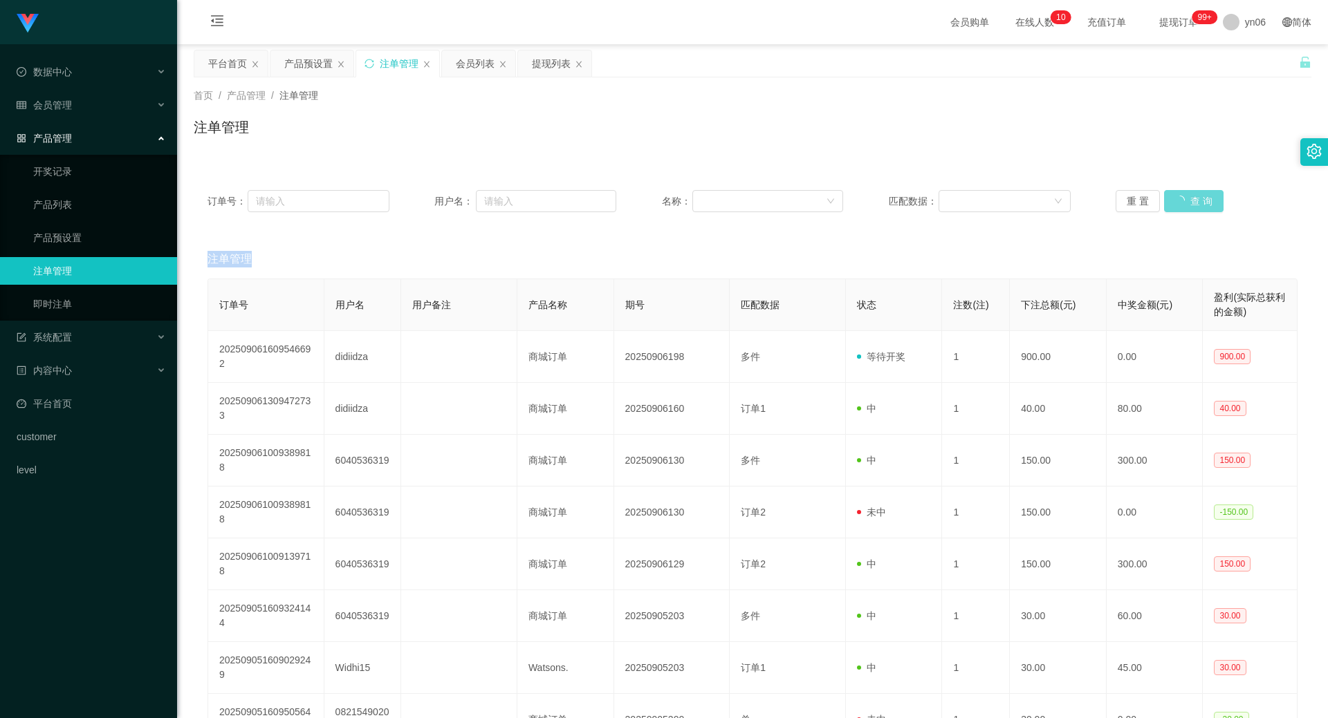
click at [1186, 205] on div "重 置 查 询" at bounding box center [1206, 201] width 182 height 22
click at [1186, 205] on button "查 询" at bounding box center [1186, 201] width 44 height 22
click at [1186, 205] on div "重 置 查 询" at bounding box center [1206, 201] width 182 height 22
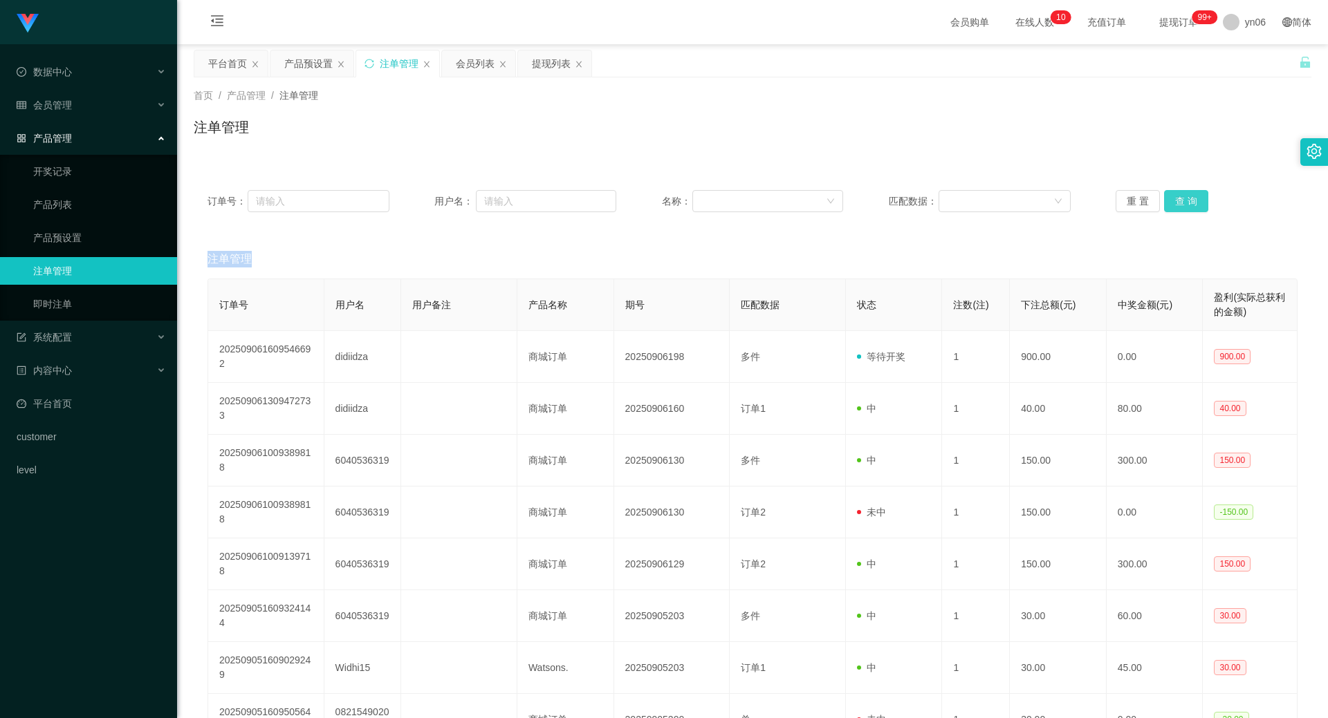
click at [1186, 205] on button "查 询" at bounding box center [1186, 201] width 44 height 22
click at [1176, 198] on button "查 询" at bounding box center [1186, 201] width 44 height 22
click at [1176, 200] on div "重 置 查 询" at bounding box center [1206, 201] width 182 height 22
click at [1176, 200] on button "查 询" at bounding box center [1193, 201] width 59 height 22
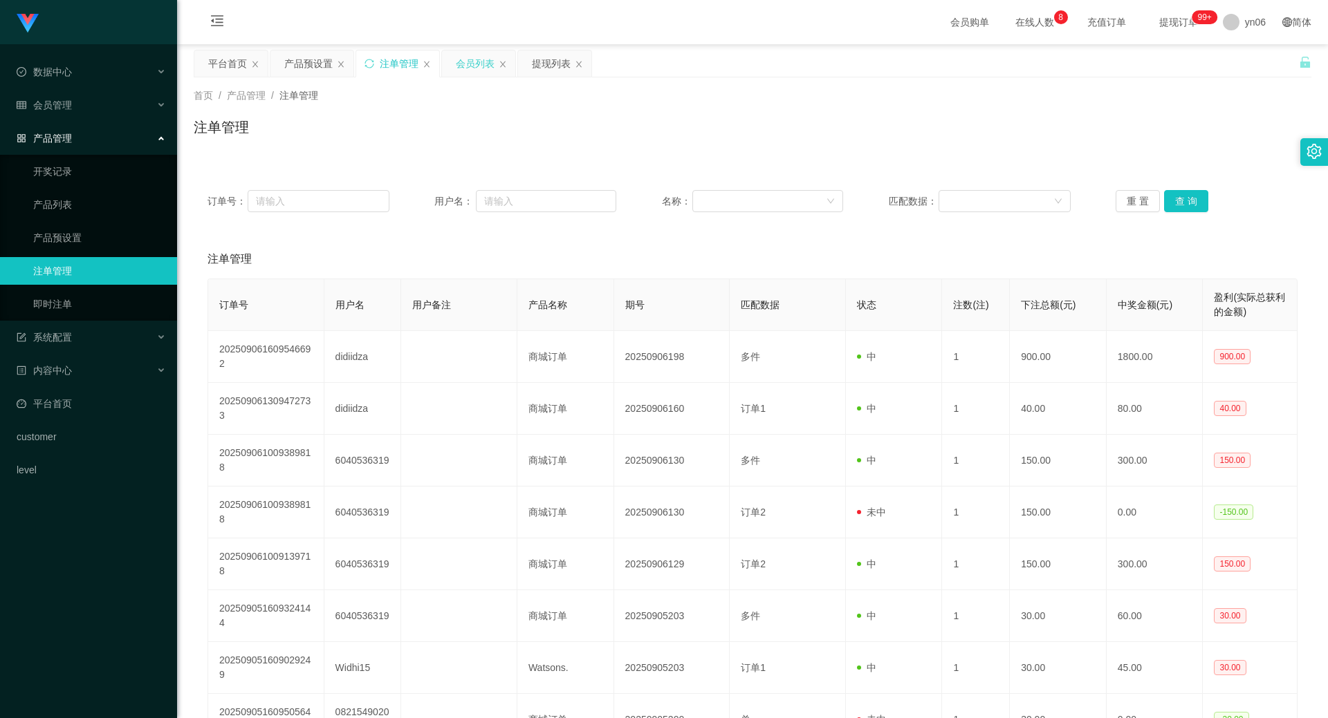
click at [472, 63] on div "会员列表" at bounding box center [475, 63] width 39 height 26
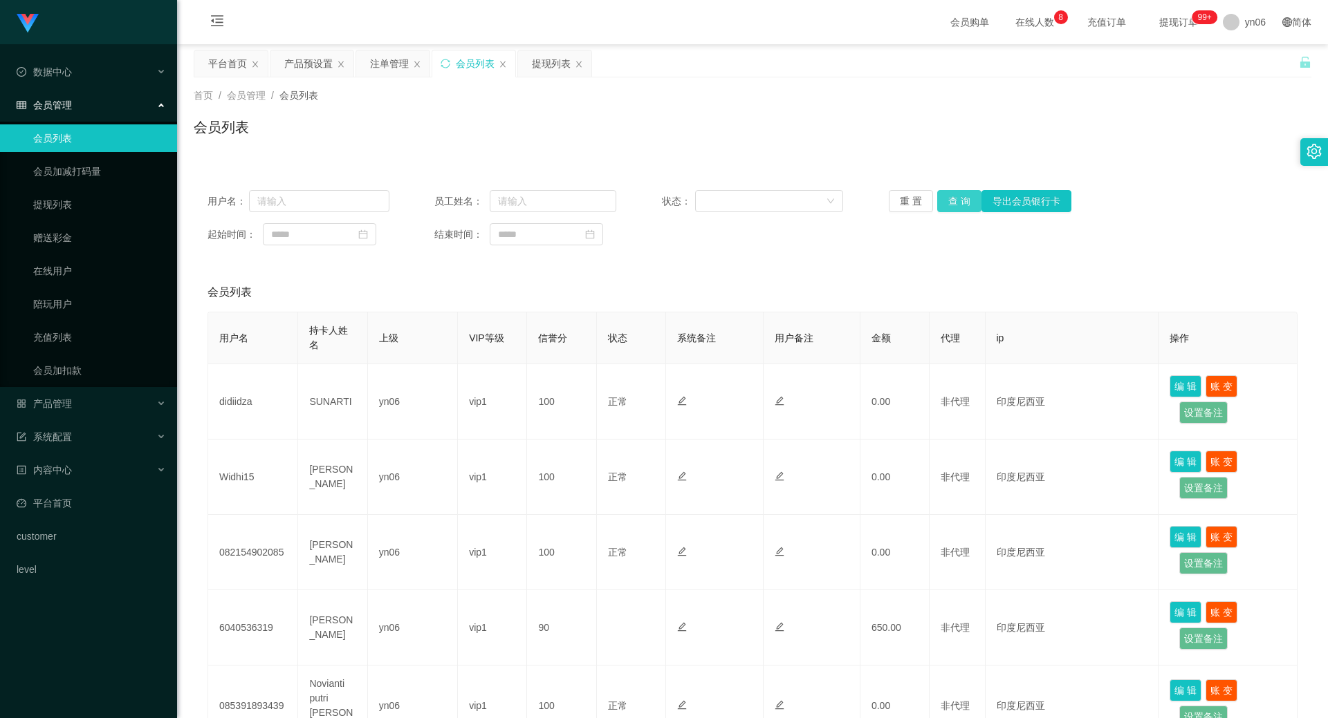
click at [950, 196] on button "查 询" at bounding box center [959, 201] width 44 height 22
click at [954, 198] on button "查 询" at bounding box center [959, 201] width 44 height 22
click at [954, 198] on div "重 置 查 询 导出会员银行卡" at bounding box center [980, 201] width 182 height 22
click at [954, 198] on button "查 询" at bounding box center [959, 201] width 44 height 22
click at [956, 206] on button "查 询" at bounding box center [959, 201] width 44 height 22
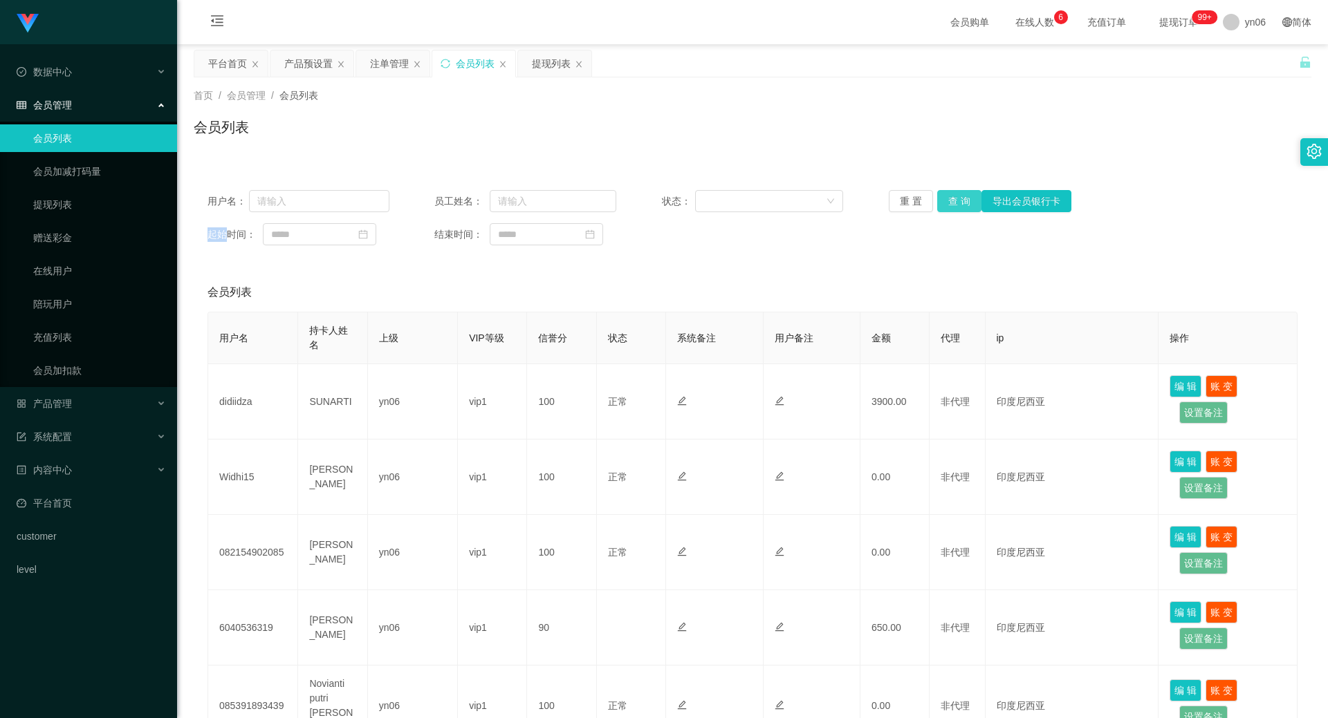
click at [956, 206] on button "查 询" at bounding box center [959, 201] width 44 height 22
click at [956, 206] on div "重 置 查 询 导出会员银行卡" at bounding box center [980, 201] width 182 height 22
click at [956, 206] on button "查 询" at bounding box center [959, 201] width 44 height 22
click at [549, 59] on div "提现列表" at bounding box center [551, 63] width 39 height 26
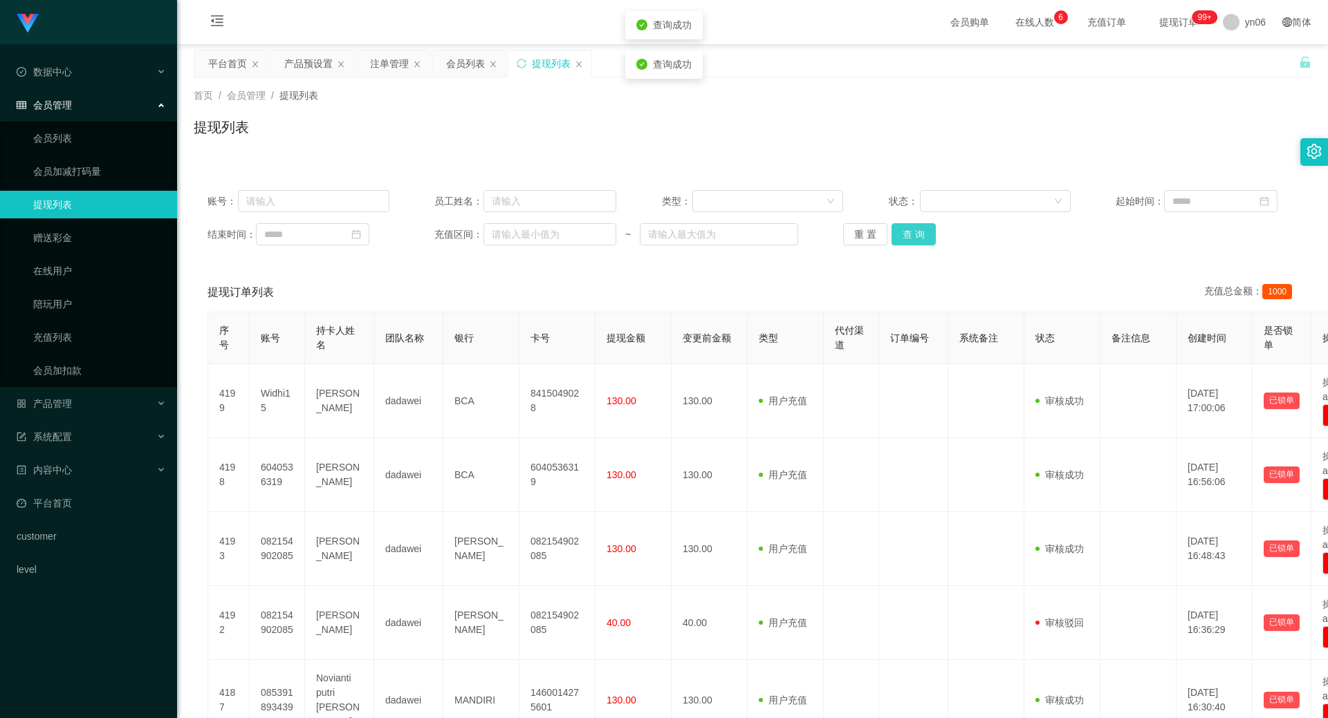
click at [925, 241] on button "查 询" at bounding box center [913, 234] width 44 height 22
click at [925, 241] on div "重 置 查 询" at bounding box center [934, 234] width 182 height 22
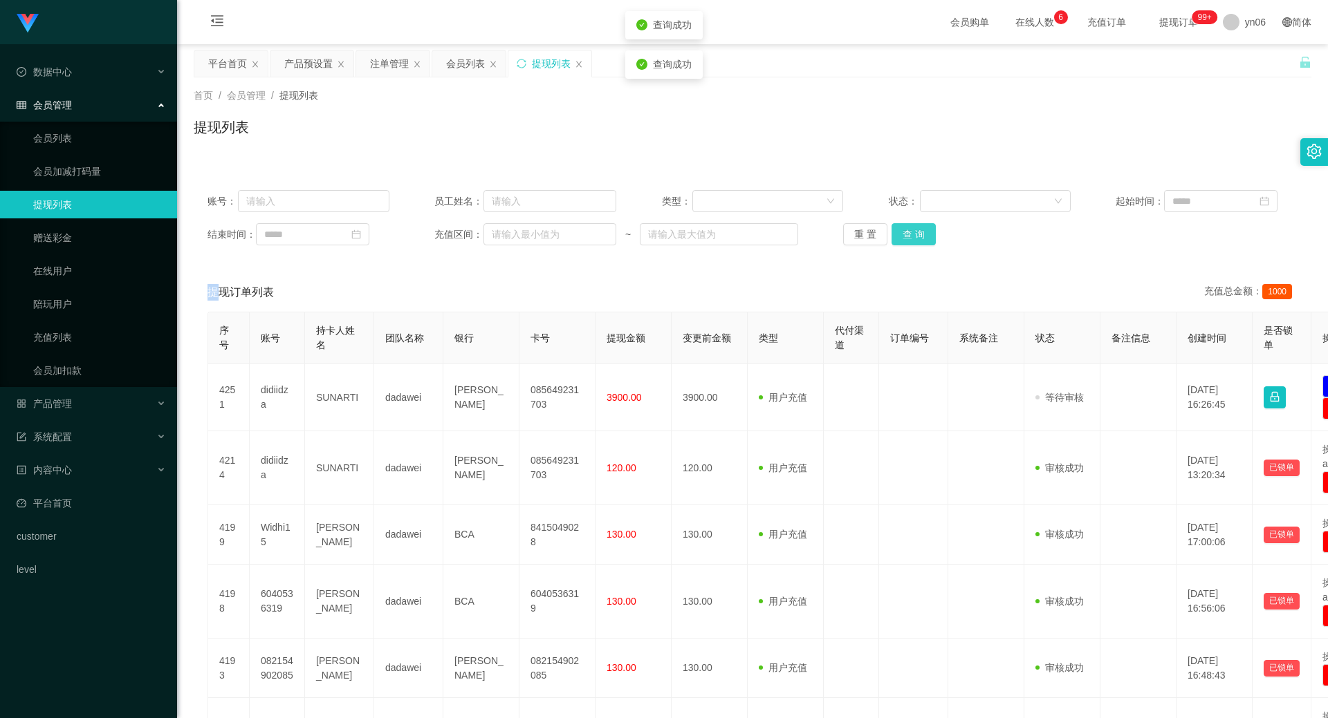
click at [925, 241] on button "查 询" at bounding box center [913, 234] width 44 height 22
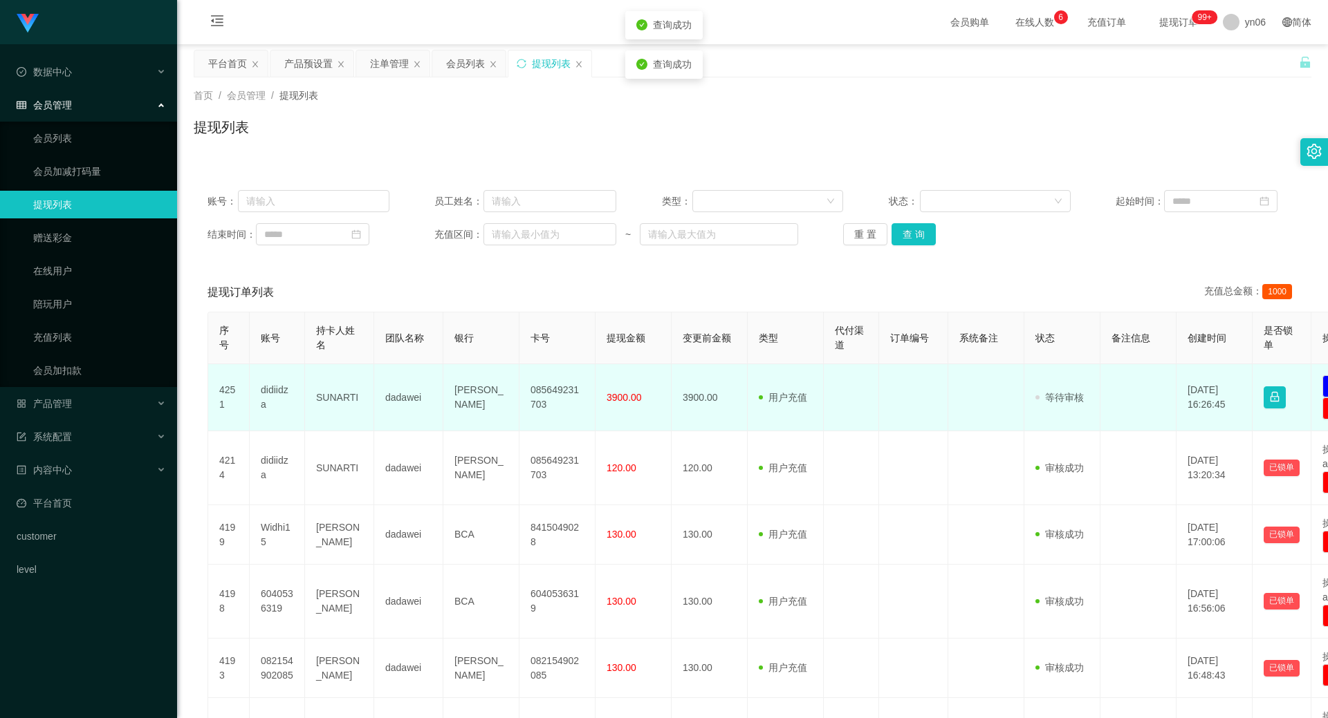
click at [275, 391] on td "didiidza" at bounding box center [277, 397] width 55 height 67
copy td "didiidza"
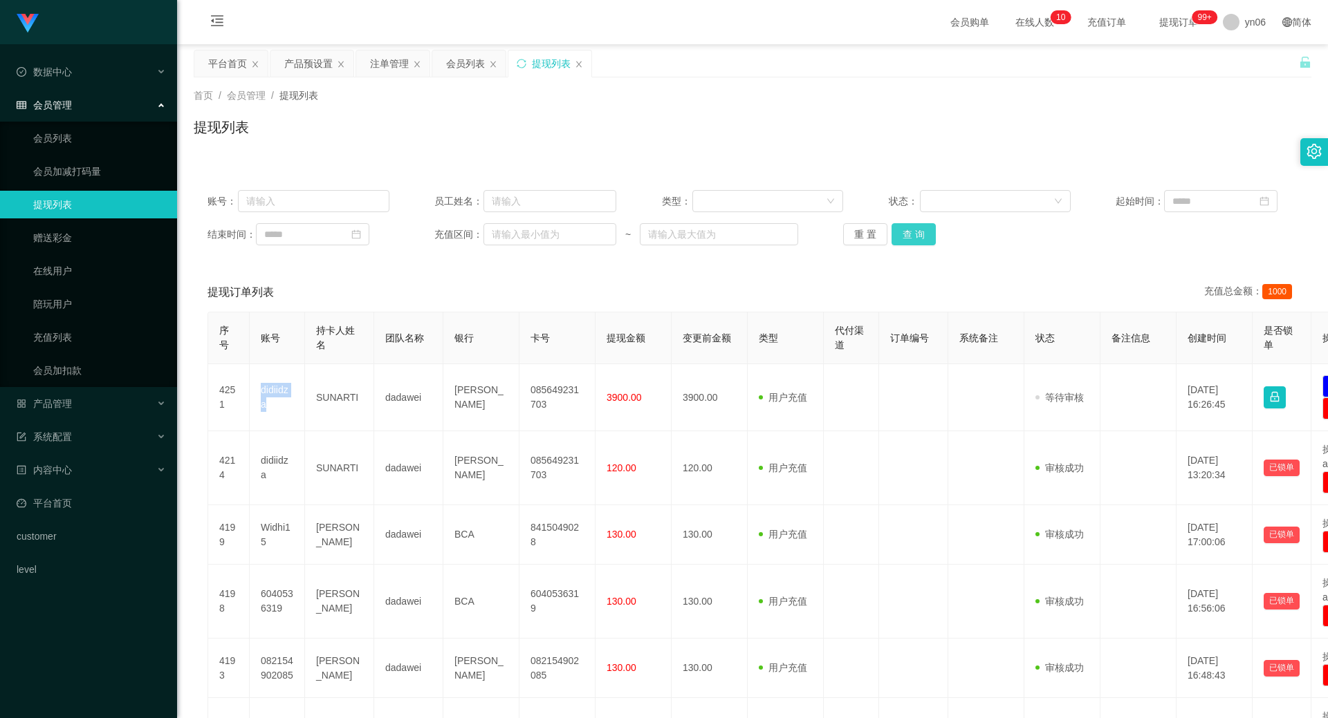
click at [904, 228] on button "查 询" at bounding box center [913, 234] width 44 height 22
click at [904, 228] on div "重 置 查 询" at bounding box center [934, 234] width 182 height 22
